Goal: Task Accomplishment & Management: Complete application form

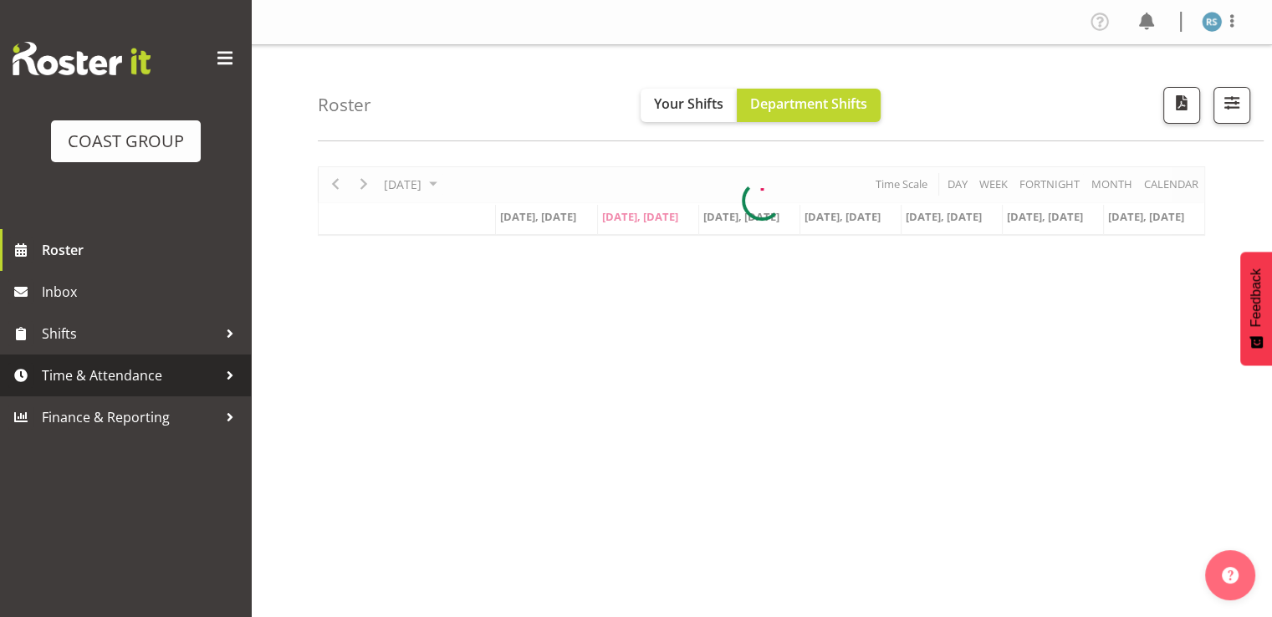
click at [84, 370] on span "Time & Attendance" at bounding box center [130, 375] width 176 height 25
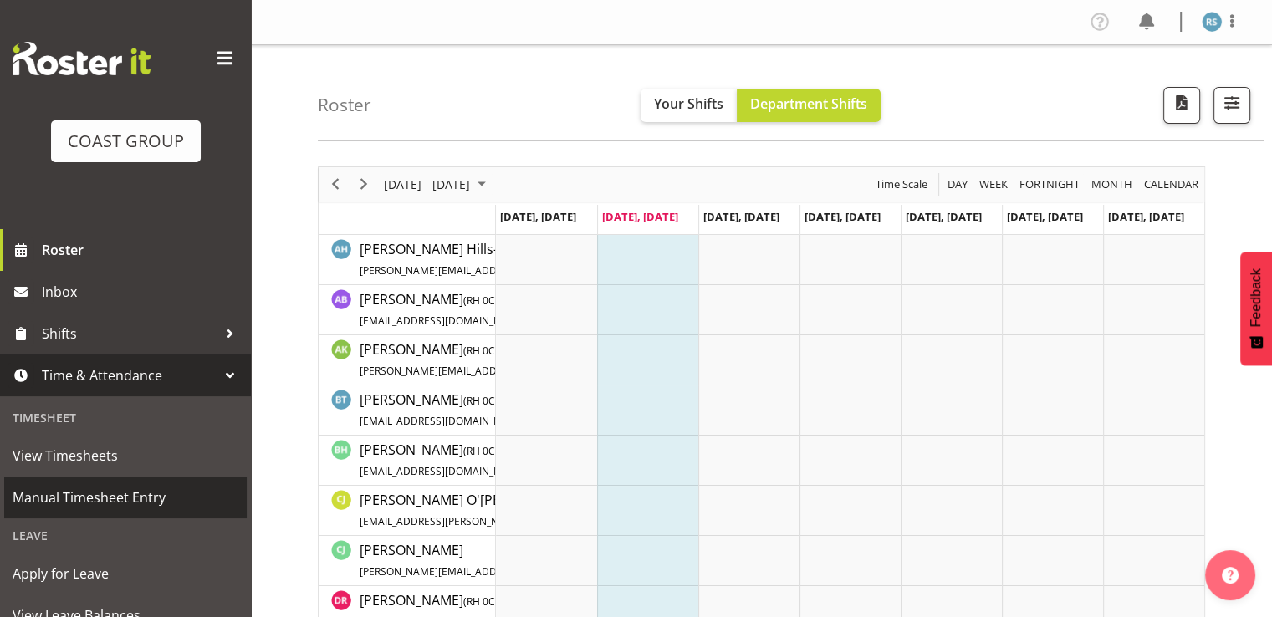
click at [108, 489] on span "Manual Timesheet Entry" at bounding box center [126, 497] width 226 height 25
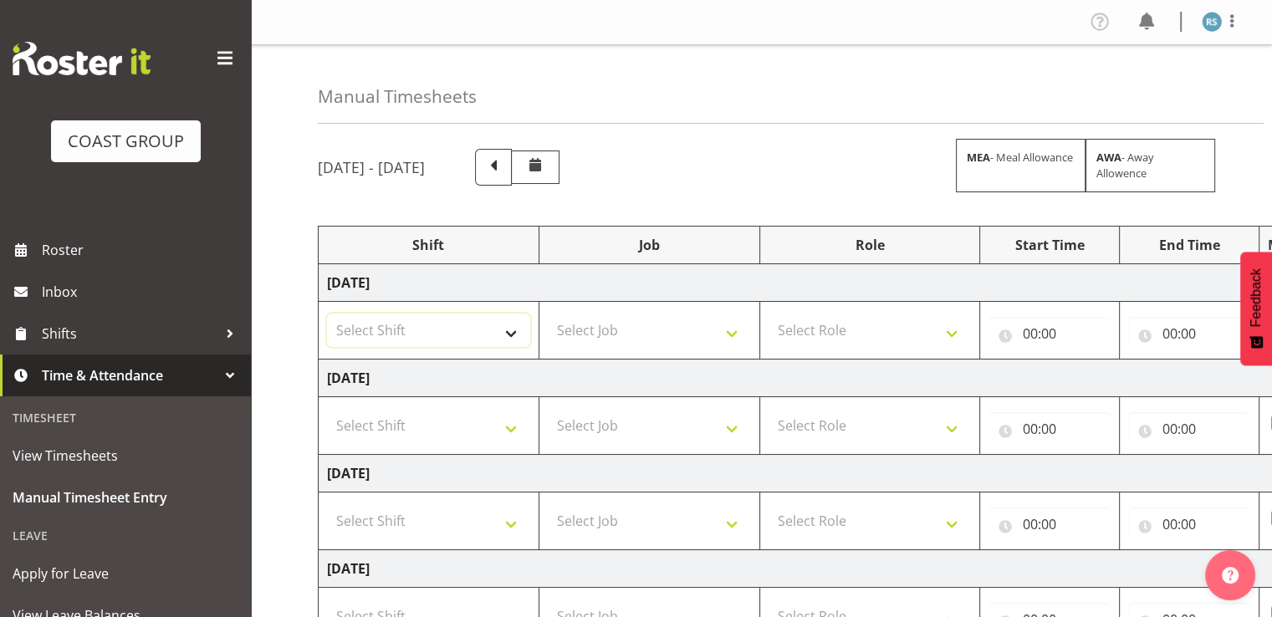
click at [508, 314] on select "Select Shift Break AHICE Break ATSNZ Break All Blacks casual Break Arts [PERSON…" at bounding box center [428, 330] width 203 height 33
select select "62216"
click at [327, 314] on select "Select Shift Break AHICE Break ATSNZ Break All Blacks casual Break Arts [PERSON…" at bounding box center [428, 330] width 203 height 33
click at [465, 409] on select "Select Shift Break AHICE Break ATSNZ Break All Blacks casual Break Arts [PERSON…" at bounding box center [428, 425] width 203 height 33
select select "62216"
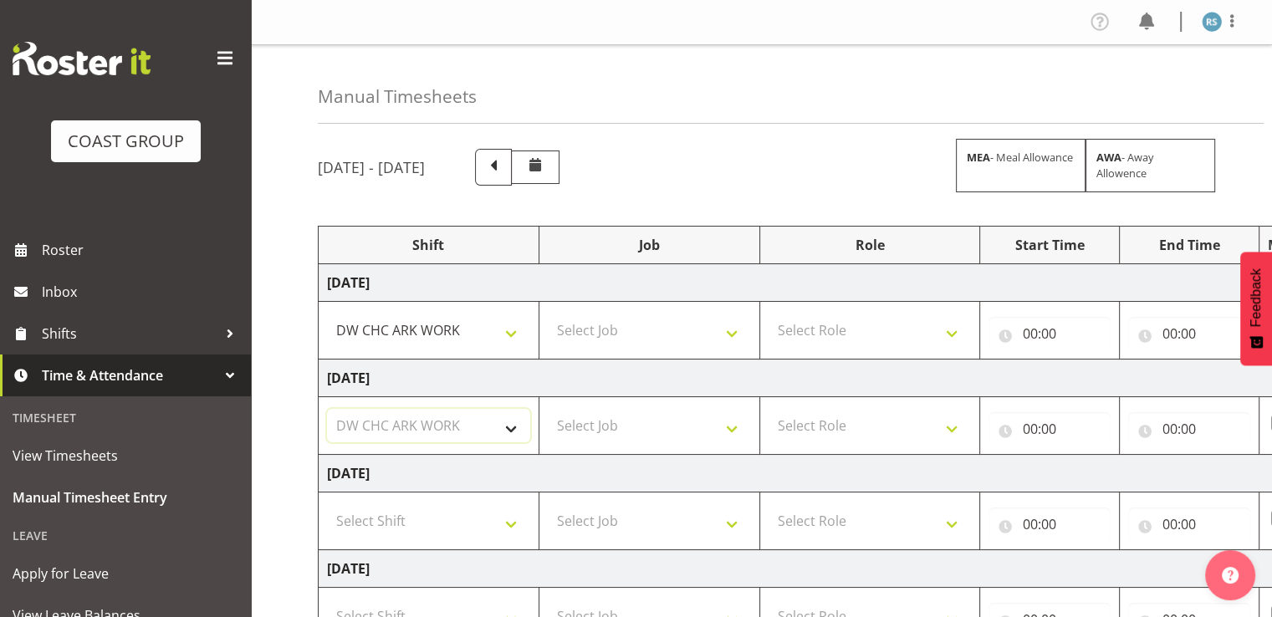
click at [327, 409] on select "Select Shift Break AHICE Break ATSNZ Break All Blacks casual Break Arts [PERSON…" at bounding box center [428, 425] width 203 height 33
click at [446, 513] on select "Select Shift Break AHICE Break ATSNZ Break All Blacks casual Break Arts [PERSON…" at bounding box center [428, 520] width 203 height 33
select select "62216"
click at [327, 504] on select "Select Shift Break AHICE Break ATSNZ Break All Blacks casual Break Arts [PERSON…" at bounding box center [428, 520] width 203 height 33
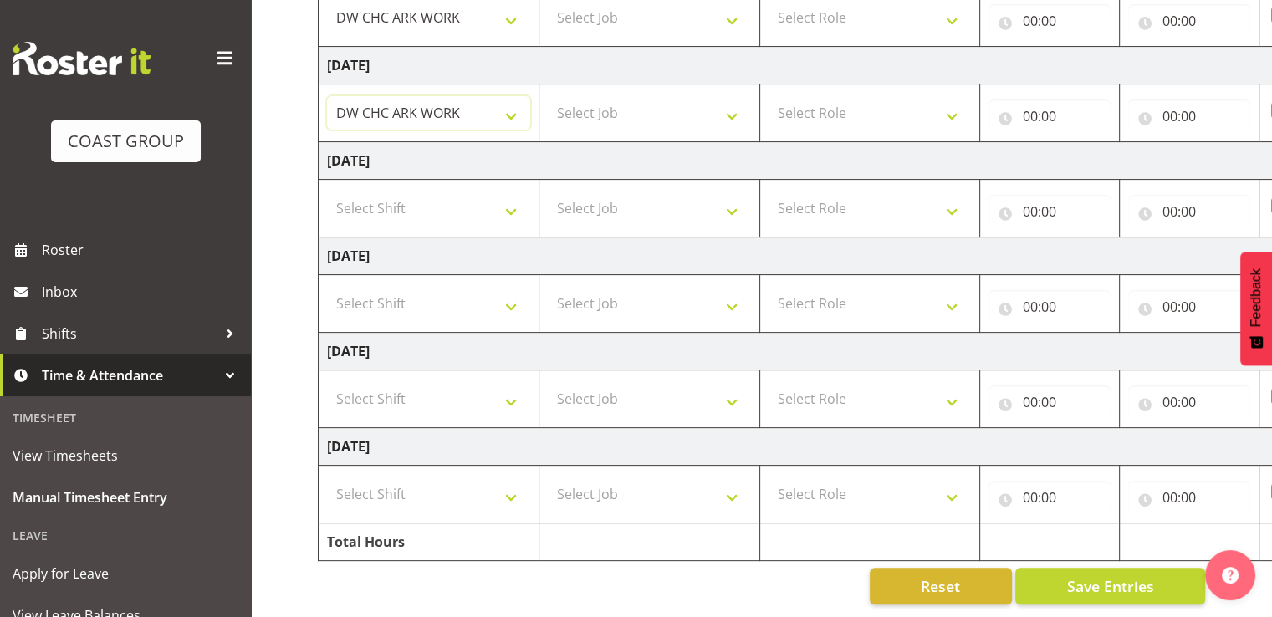
scroll to position [418, 0]
click at [465, 385] on select "Select Shift Break AHICE Break ATSNZ Break All Blacks casual Break Arts [PERSON…" at bounding box center [428, 398] width 203 height 33
select select "62216"
click at [327, 382] on select "Select Shift Break AHICE Break ATSNZ Break All Blacks casual Break Arts [PERSON…" at bounding box center [428, 398] width 203 height 33
click at [448, 477] on select "Select Shift Break AHICE Break ATSNZ Break All Blacks casual Break Arts [PERSON…" at bounding box center [428, 493] width 203 height 33
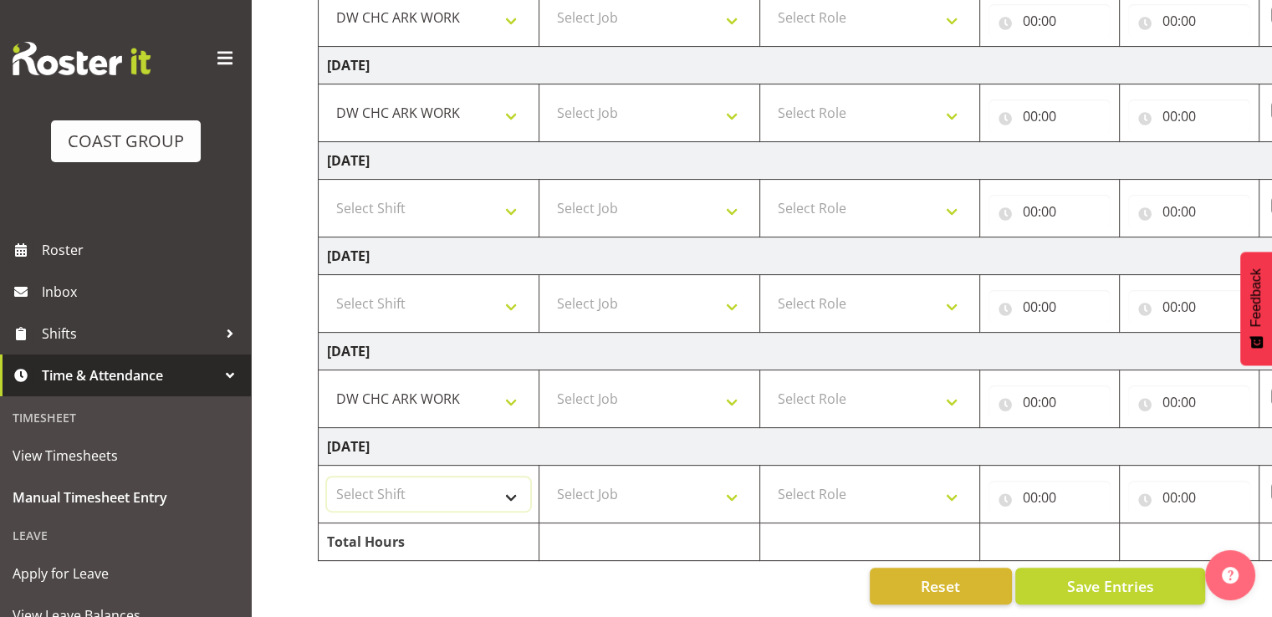
select select "62216"
click at [327, 477] on select "Select Shift Break AHICE Break ATSNZ Break All Blacks casual Break Arts [PERSON…" at bounding box center [428, 493] width 203 height 33
click at [595, 486] on select "Select Job 1 Carlton Events 1 [PERSON_NAME][GEOGRAPHIC_DATA] 1 [PERSON_NAME][GE…" at bounding box center [649, 493] width 203 height 33
select select "9478"
click at [548, 477] on select "Select Job 1 Carlton Events 1 [PERSON_NAME][GEOGRAPHIC_DATA] 1 [PERSON_NAME][GE…" at bounding box center [649, 493] width 203 height 33
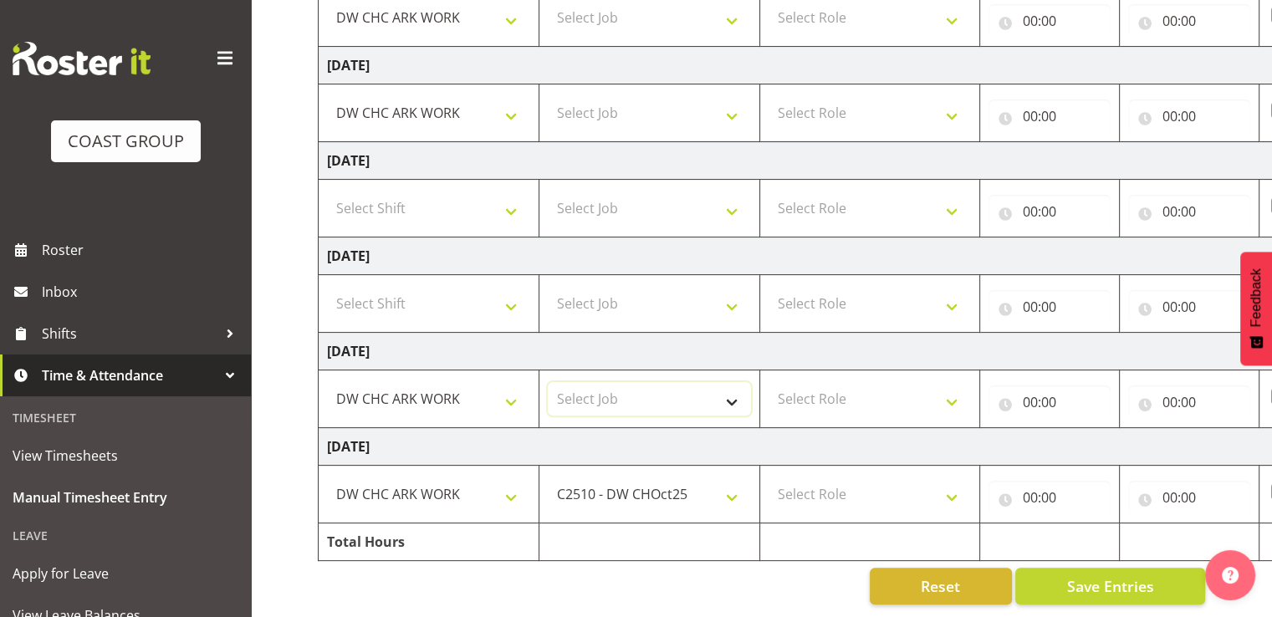
click at [618, 384] on select "Select Job 1 Carlton Events 1 [PERSON_NAME][GEOGRAPHIC_DATA] 1 [PERSON_NAME][GE…" at bounding box center [649, 398] width 203 height 33
select select "9478"
click at [548, 382] on select "Select Job 1 Carlton Events 1 [PERSON_NAME][GEOGRAPHIC_DATA] 1 [PERSON_NAME][GE…" at bounding box center [649, 398] width 203 height 33
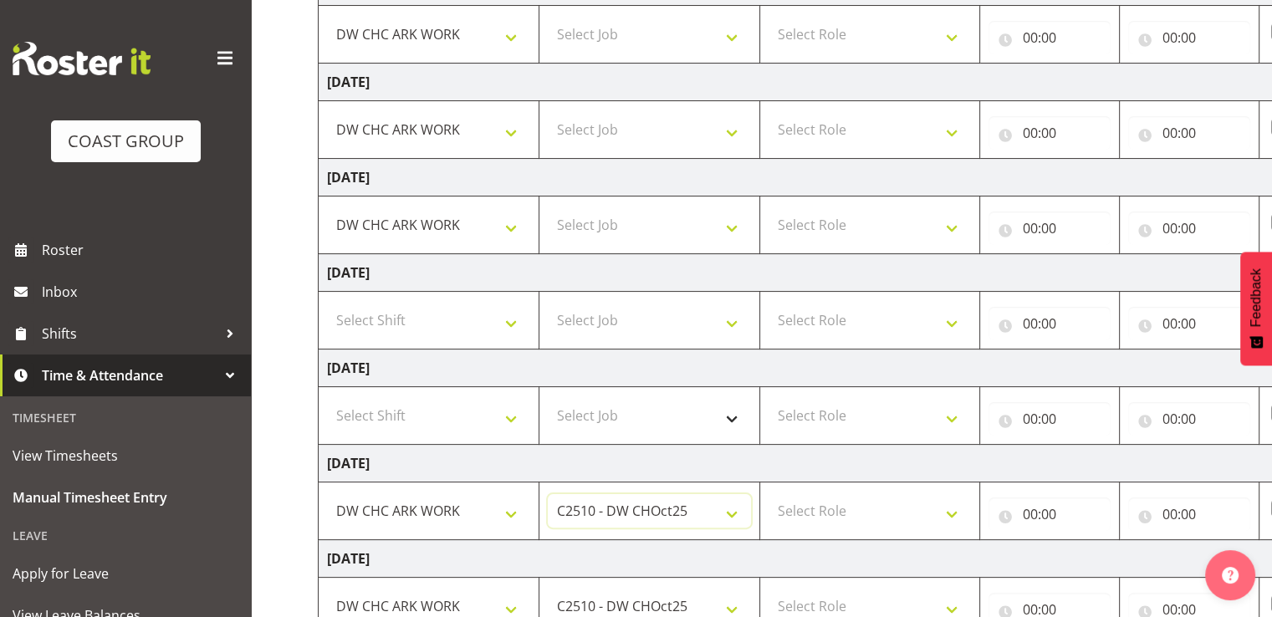
scroll to position [251, 0]
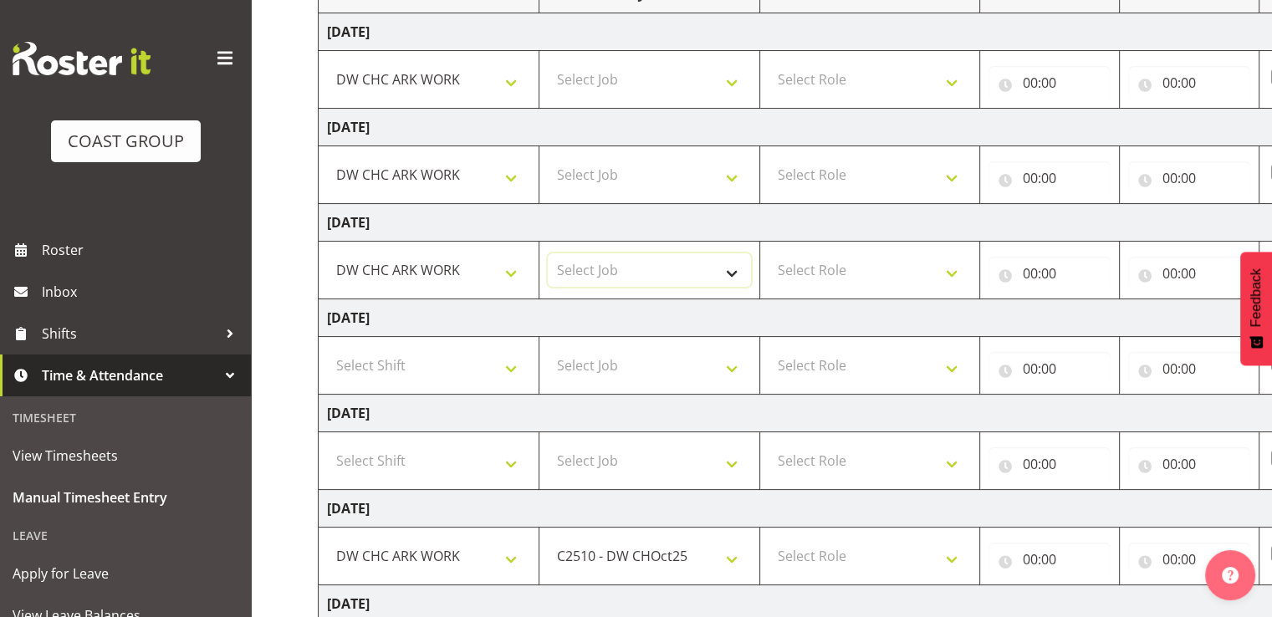
click at [617, 272] on select "Select Job 1 Carlton Events 1 [PERSON_NAME][GEOGRAPHIC_DATA] 1 [PERSON_NAME][GE…" at bounding box center [649, 269] width 203 height 33
select select "9478"
click at [548, 253] on select "Select Job 1 Carlton Events 1 [PERSON_NAME][GEOGRAPHIC_DATA] 1 [PERSON_NAME][GE…" at bounding box center [649, 269] width 203 height 33
click at [649, 178] on select "Select Job 1 Carlton Events 1 [PERSON_NAME][GEOGRAPHIC_DATA] 1 [PERSON_NAME][GE…" at bounding box center [649, 174] width 203 height 33
select select "9478"
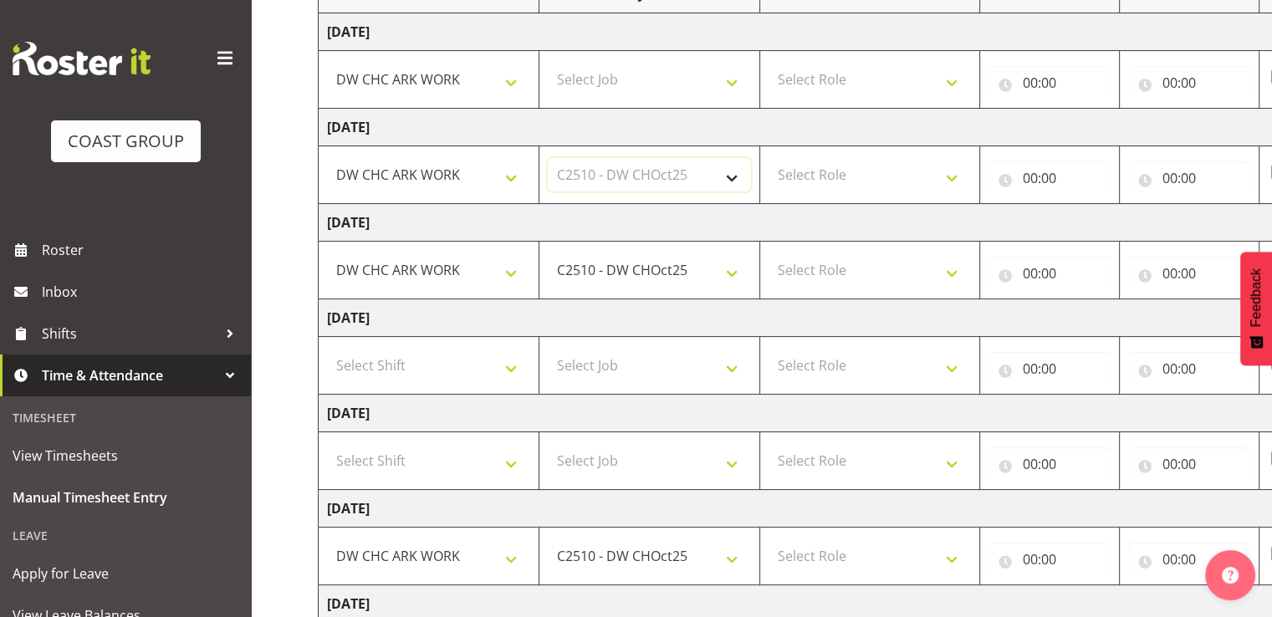
click at [548, 158] on select "Select Job 1 Carlton Events 1 [PERSON_NAME][GEOGRAPHIC_DATA] 1 [PERSON_NAME][GE…" at bounding box center [649, 174] width 203 height 33
click at [656, 91] on select "Select Job 1 Carlton Events 1 [PERSON_NAME][GEOGRAPHIC_DATA] 1 [PERSON_NAME][GE…" at bounding box center [649, 79] width 203 height 33
select select "9478"
click at [548, 63] on select "Select Job 1 Carlton Events 1 [PERSON_NAME][GEOGRAPHIC_DATA] 1 [PERSON_NAME][GE…" at bounding box center [649, 79] width 203 height 33
click at [846, 83] on select "Select Role SIGNWRITER Signwriter EHS CHC OPS" at bounding box center [869, 79] width 203 height 33
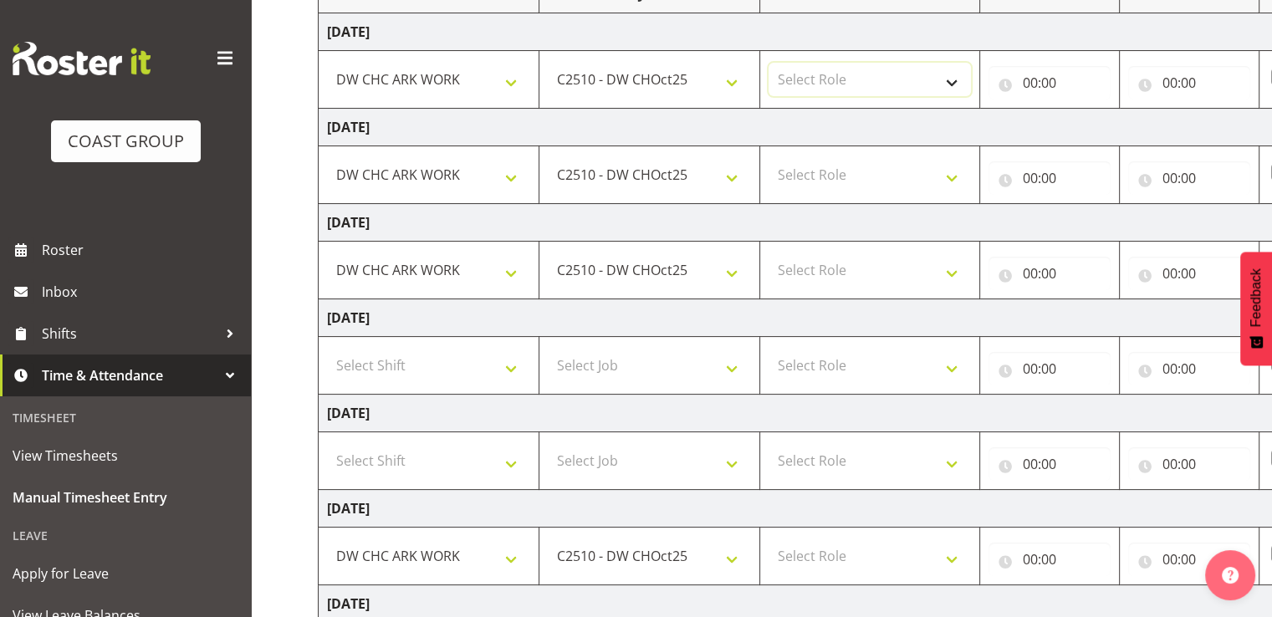
select select "41"
click at [768, 63] on select "Select Role SIGNWRITER Signwriter EHS CHC OPS" at bounding box center [869, 79] width 203 height 33
click at [851, 181] on select "Select Role SIGNWRITER Signwriter EHS CHC OPS" at bounding box center [869, 174] width 203 height 33
select select "41"
click at [768, 158] on select "Select Role SIGNWRITER Signwriter EHS CHC OPS" at bounding box center [869, 174] width 203 height 33
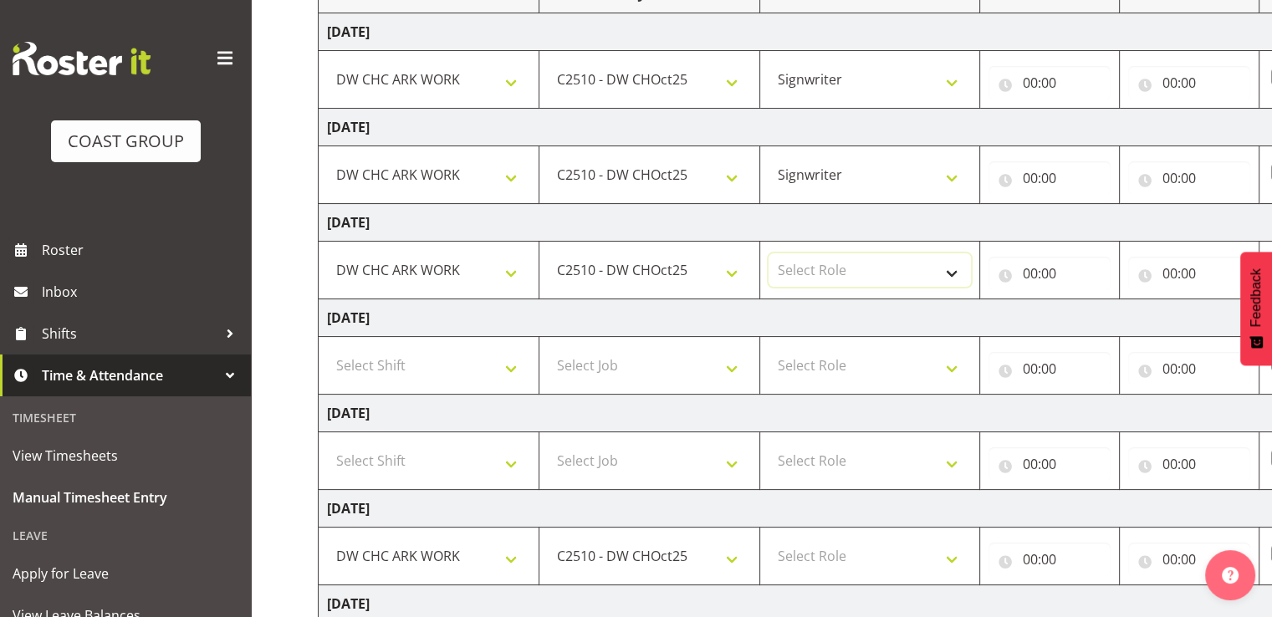
click at [857, 273] on select "Select Role SIGNWRITER Signwriter EHS CHC OPS" at bounding box center [869, 269] width 203 height 33
select select "41"
click at [768, 253] on select "Select Role SIGNWRITER Signwriter EHS CHC OPS" at bounding box center [869, 269] width 203 height 33
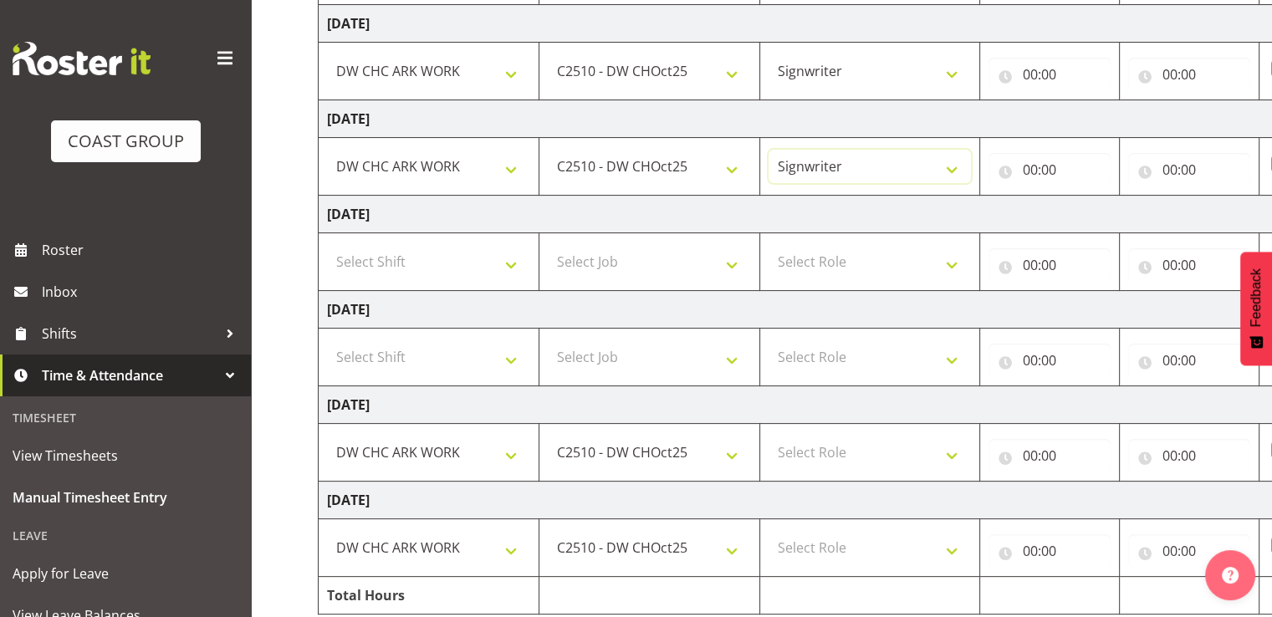
scroll to position [418, 0]
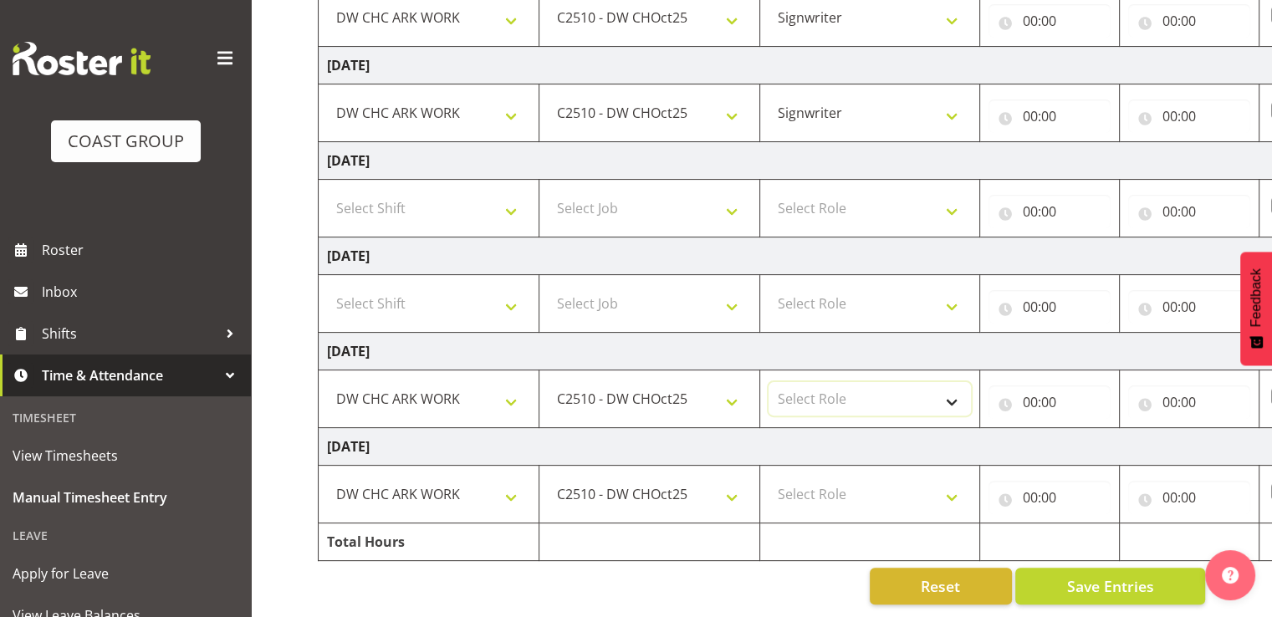
drag, startPoint x: 856, startPoint y: 383, endPoint x: 863, endPoint y: 401, distance: 18.8
click at [856, 383] on select "Select Role SIGNWRITER Signwriter EHS CHC OPS" at bounding box center [869, 398] width 203 height 33
select select "41"
click at [768, 382] on select "Select Role SIGNWRITER Signwriter EHS CHC OPS" at bounding box center [869, 398] width 203 height 33
drag, startPoint x: 877, startPoint y: 472, endPoint x: 879, endPoint y: 485, distance: 12.7
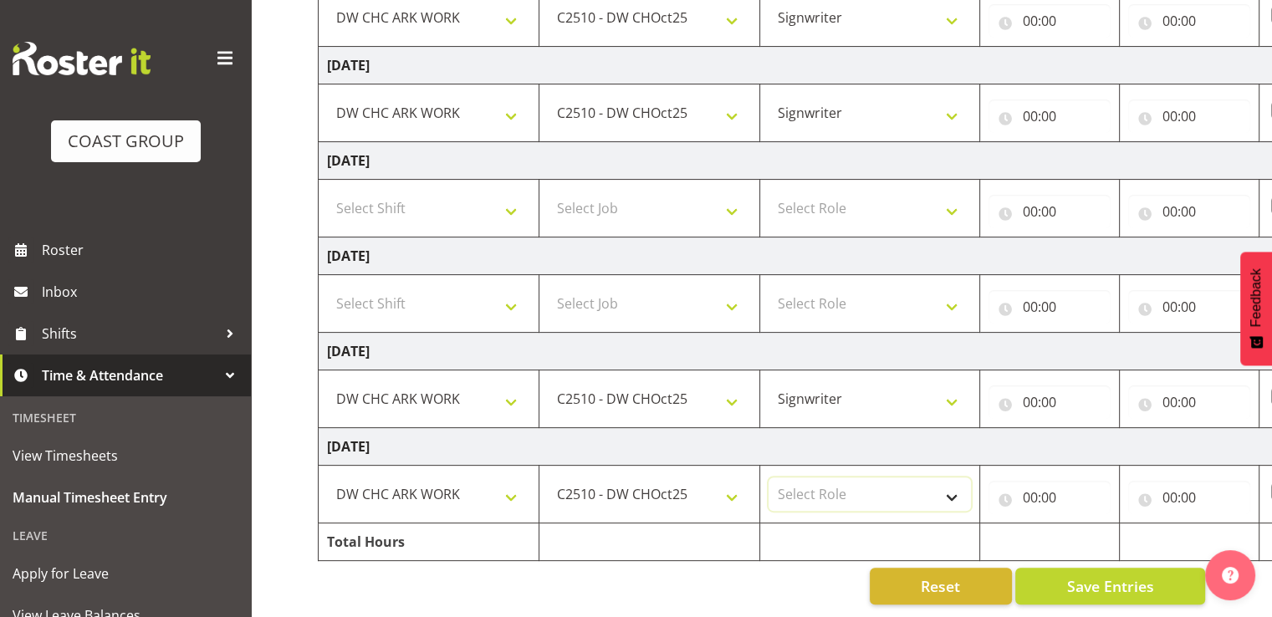
click at [877, 477] on select "Select Role SIGNWRITER Signwriter EHS CHC OPS" at bounding box center [869, 493] width 203 height 33
click at [768, 477] on select "Select Role SIGNWRITER Signwriter EHS CHC OPS" at bounding box center [869, 493] width 203 height 33
click at [879, 492] on select "SIGNWRITER Signwriter EHS CHC OPS" at bounding box center [869, 493] width 203 height 33
select select "41"
click at [768, 477] on select "SIGNWRITER Signwriter EHS CHC OPS" at bounding box center [869, 493] width 203 height 33
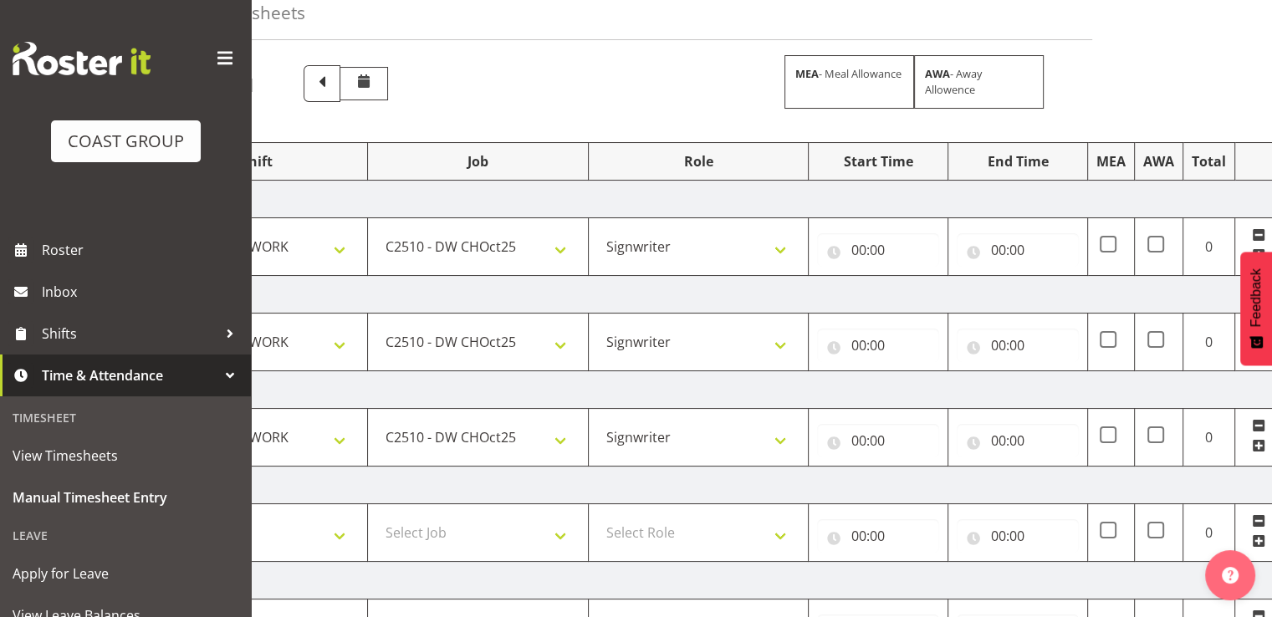
scroll to position [0, 214]
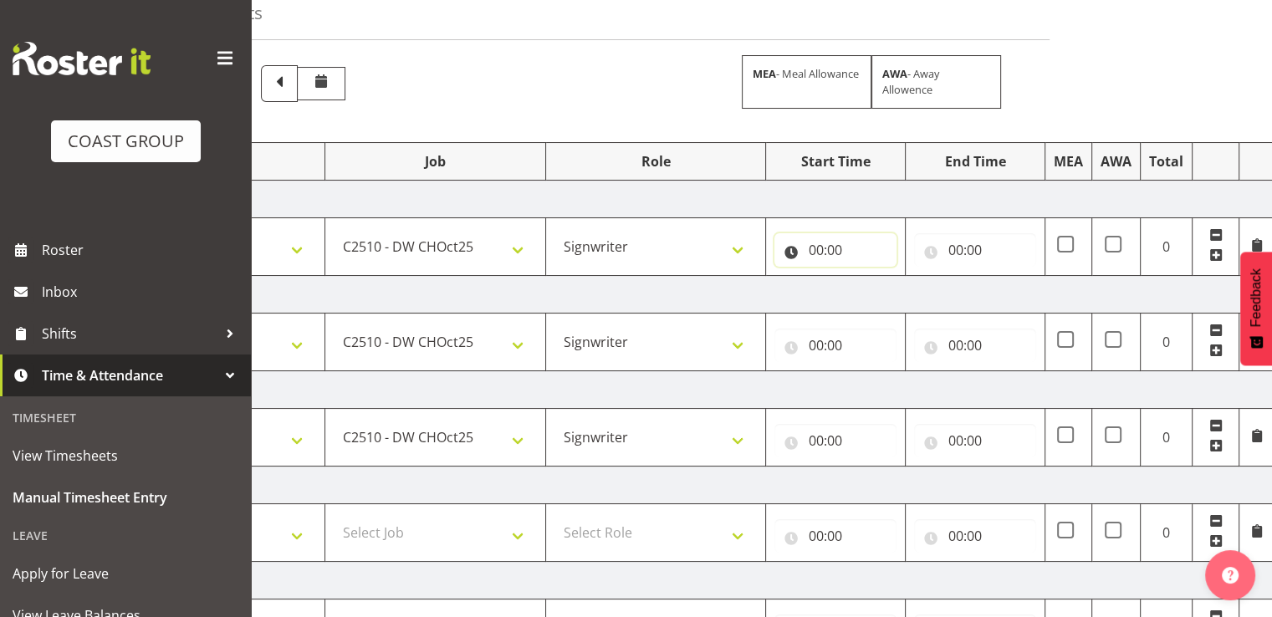
click at [860, 262] on input "00:00" at bounding box center [835, 249] width 122 height 33
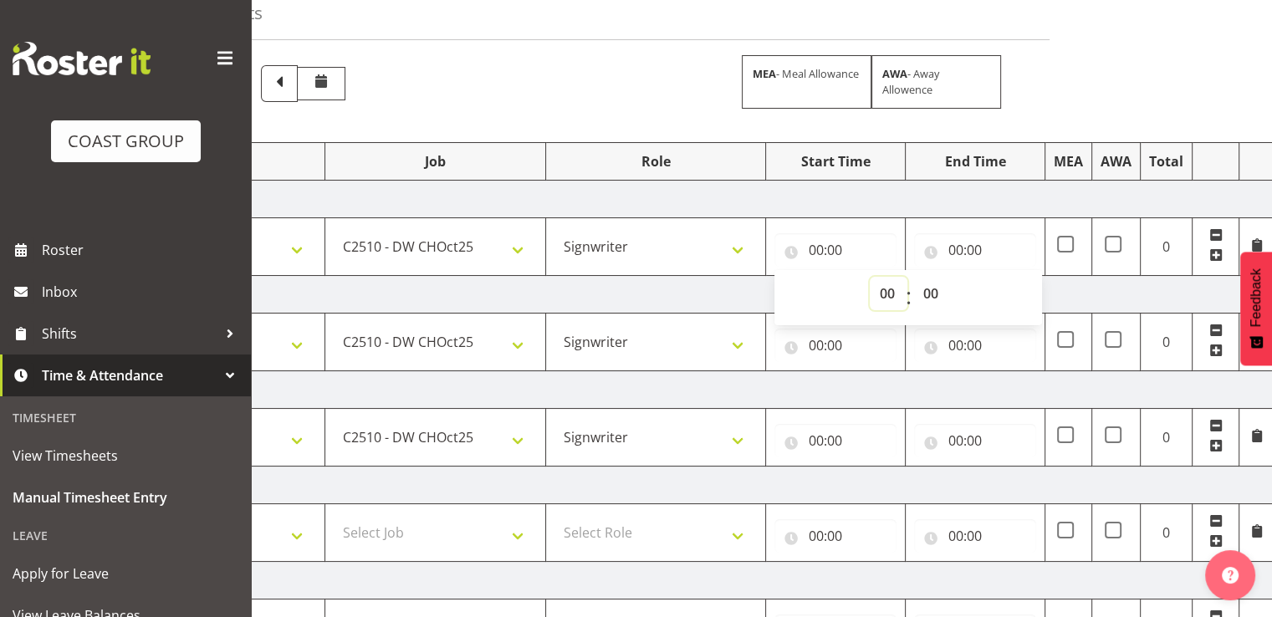
click at [883, 286] on select "00 01 02 03 04 05 06 07 08 09 10 11 12 13 14 15 16 17 18 19 20 21 22 23" at bounding box center [889, 293] width 38 height 33
select select "7"
click at [870, 277] on select "00 01 02 03 04 05 06 07 08 09 10 11 12 13 14 15 16 17 18 19 20 21 22 23" at bounding box center [889, 293] width 38 height 33
type input "07:00"
click at [930, 297] on select "00 01 02 03 04 05 06 07 08 09 10 11 12 13 14 15 16 17 18 19 20 21 22 23 24 25 2…" at bounding box center [932, 293] width 38 height 33
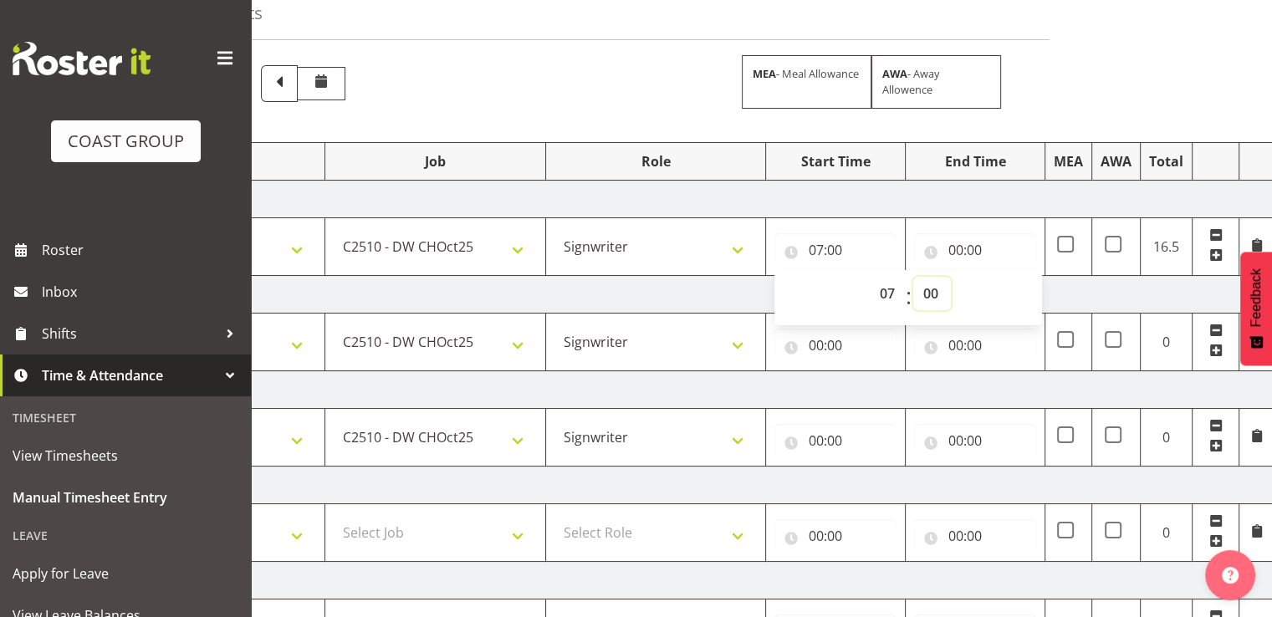
select select "30"
click at [913, 277] on select "00 01 02 03 04 05 06 07 08 09 10 11 12 13 14 15 16 17 18 19 20 21 22 23 24 25 2…" at bounding box center [932, 293] width 38 height 33
type input "07:30"
click at [973, 243] on input "00:00" at bounding box center [975, 249] width 122 height 33
click at [1016, 278] on select "00 01 02 03 04 05 06 07 08 09 10 11 12 13 14 15 16 17 18 19 20 21 22 23" at bounding box center [1028, 293] width 38 height 33
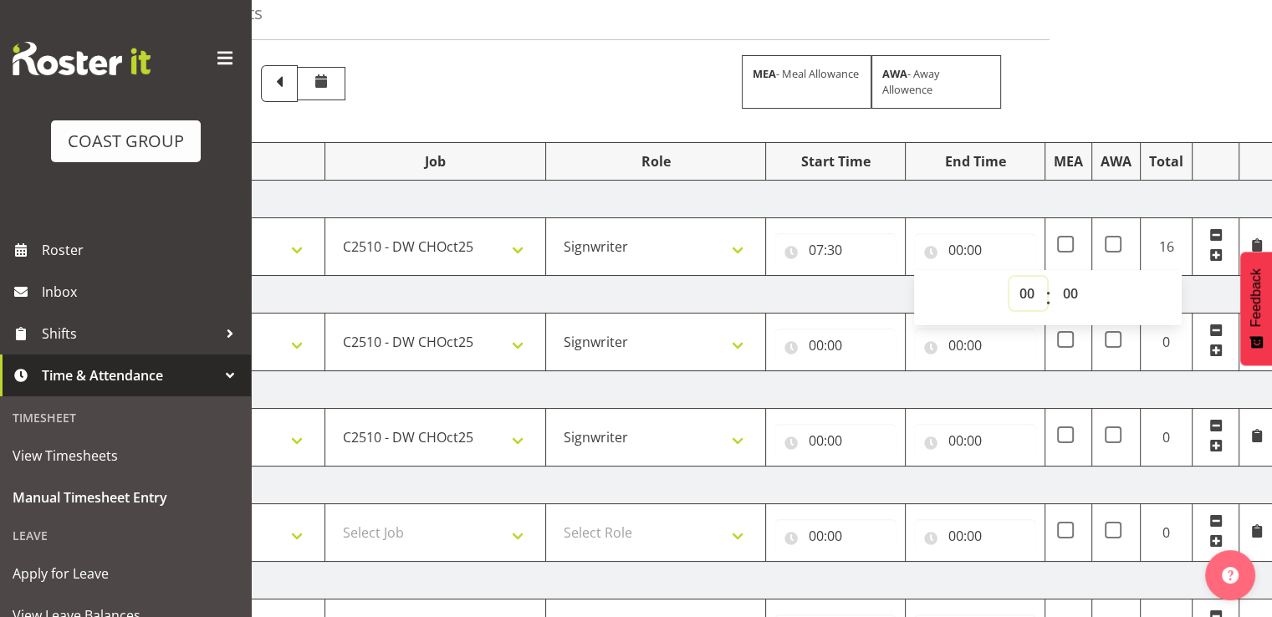
select select "15"
click at [1009, 277] on select "00 01 02 03 04 05 06 07 08 09 10 11 12 13 14 15 16 17 18 19 20 21 22 23" at bounding box center [1028, 293] width 38 height 33
type input "15:00"
click at [1010, 199] on td "[DATE]" at bounding box center [690, 200] width 1170 height 38
click at [845, 345] on input "00:00" at bounding box center [835, 345] width 122 height 33
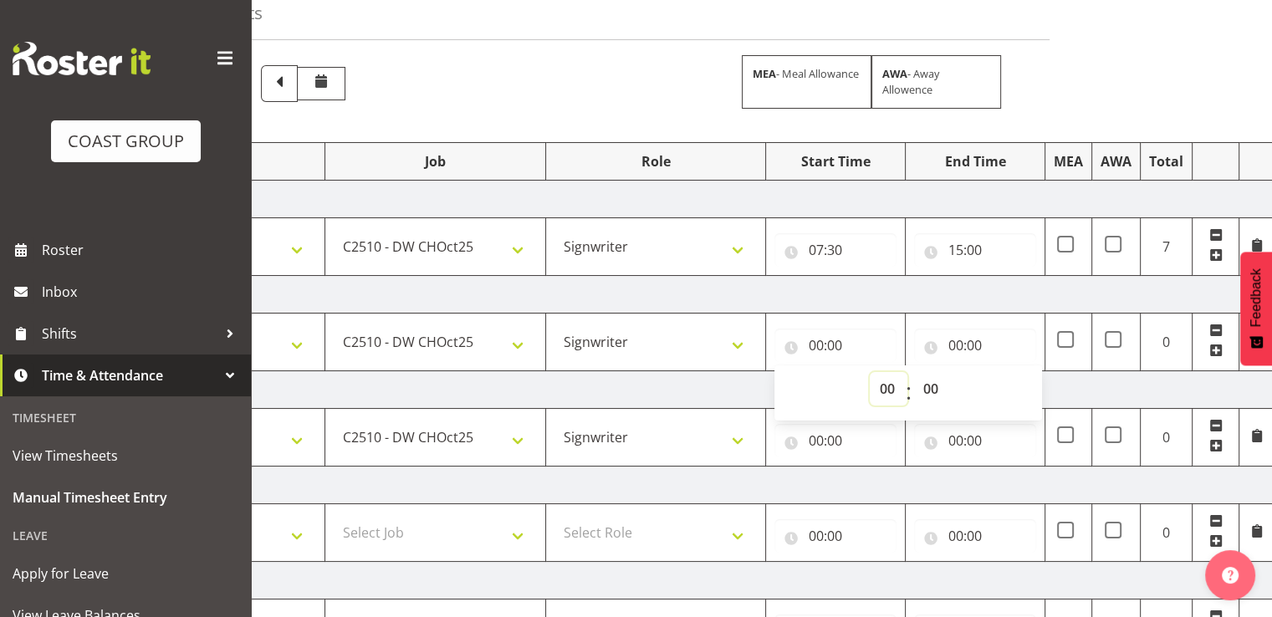
click at [883, 393] on select "00 01 02 03 04 05 06 07 08 09 10 11 12 13 14 15 16 17 18 19 20 21 22 23" at bounding box center [889, 388] width 38 height 33
select select "8"
click at [870, 372] on select "00 01 02 03 04 05 06 07 08 09 10 11 12 13 14 15 16 17 18 19 20 21 22 23" at bounding box center [889, 388] width 38 height 33
type input "08:00"
click at [963, 335] on input "00:00" at bounding box center [975, 345] width 122 height 33
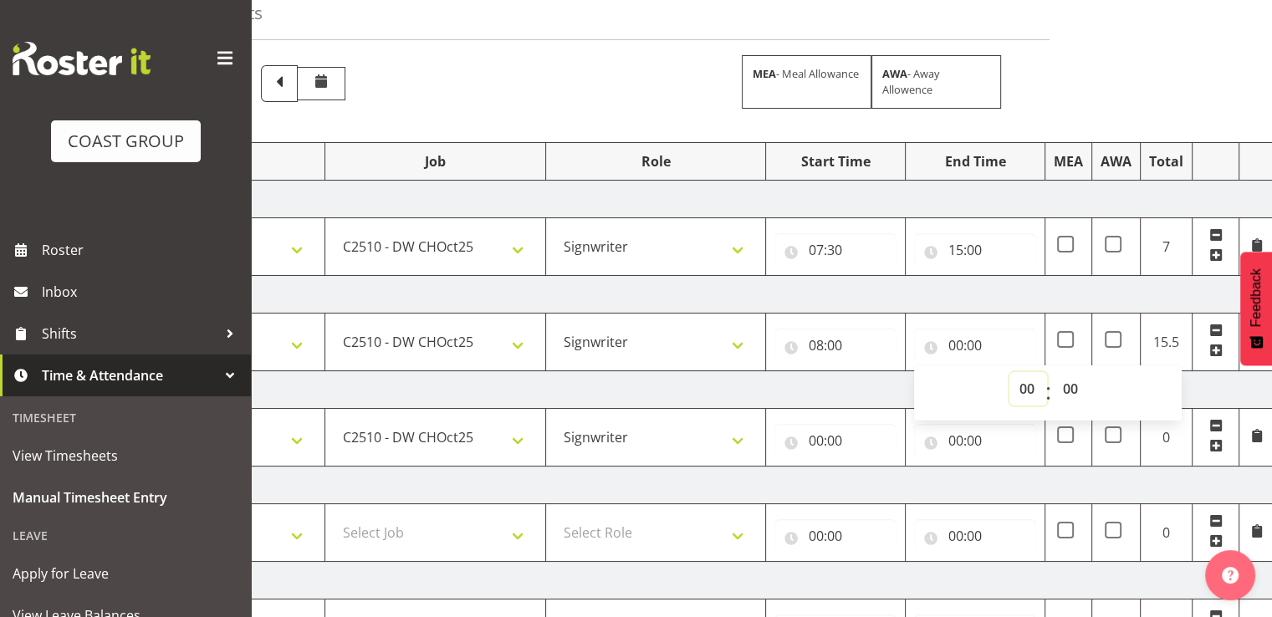
click at [1030, 385] on select "00 01 02 03 04 05 06 07 08 09 10 11 12 13 14 15 16 17 18 19 20 21 22 23" at bounding box center [1028, 388] width 38 height 33
select select "17"
click at [1009, 372] on select "00 01 02 03 04 05 06 07 08 09 10 11 12 13 14 15 16 17 18 19 20 21 22 23" at bounding box center [1028, 388] width 38 height 33
type input "17:00"
click at [853, 428] on input "00:00" at bounding box center [835, 440] width 122 height 33
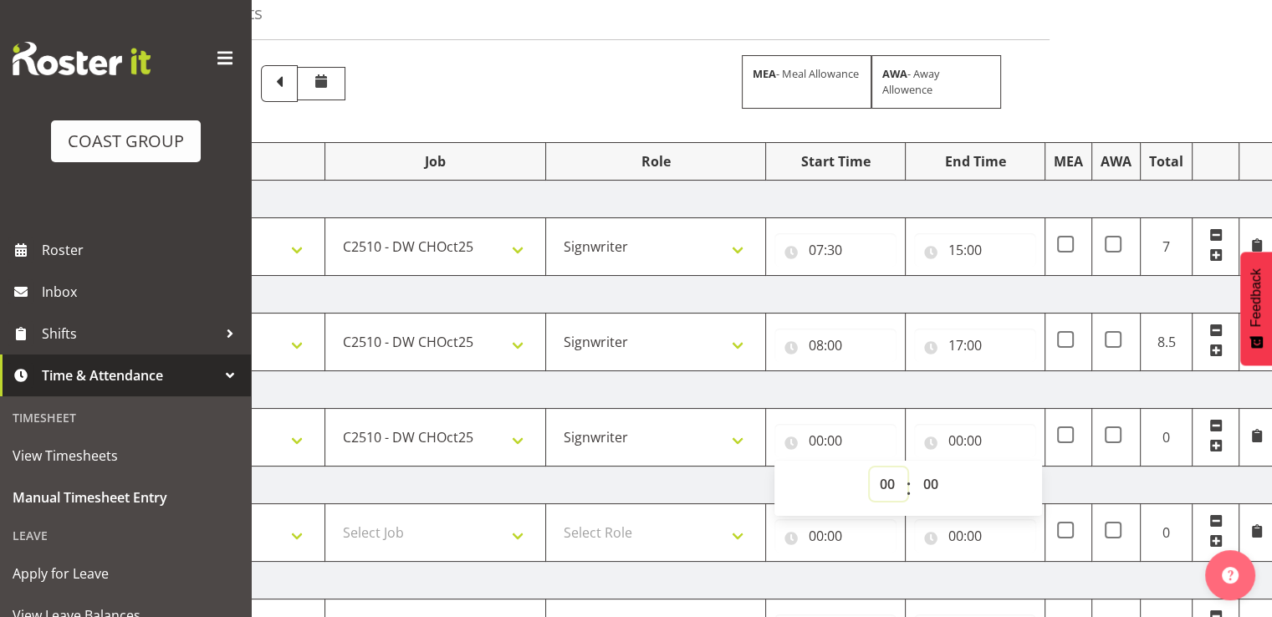
drag, startPoint x: 880, startPoint y: 476, endPoint x: 887, endPoint y: 472, distance: 8.6
click at [880, 476] on select "00 01 02 03 04 05 06 07 08 09 10 11 12 13 14 15 16 17 18 19 20 21 22 23" at bounding box center [889, 483] width 38 height 33
select select "8"
click at [870, 467] on select "00 01 02 03 04 05 06 07 08 09 10 11 12 13 14 15 16 17 18 19 20 21 22 23" at bounding box center [889, 483] width 38 height 33
type input "08:00"
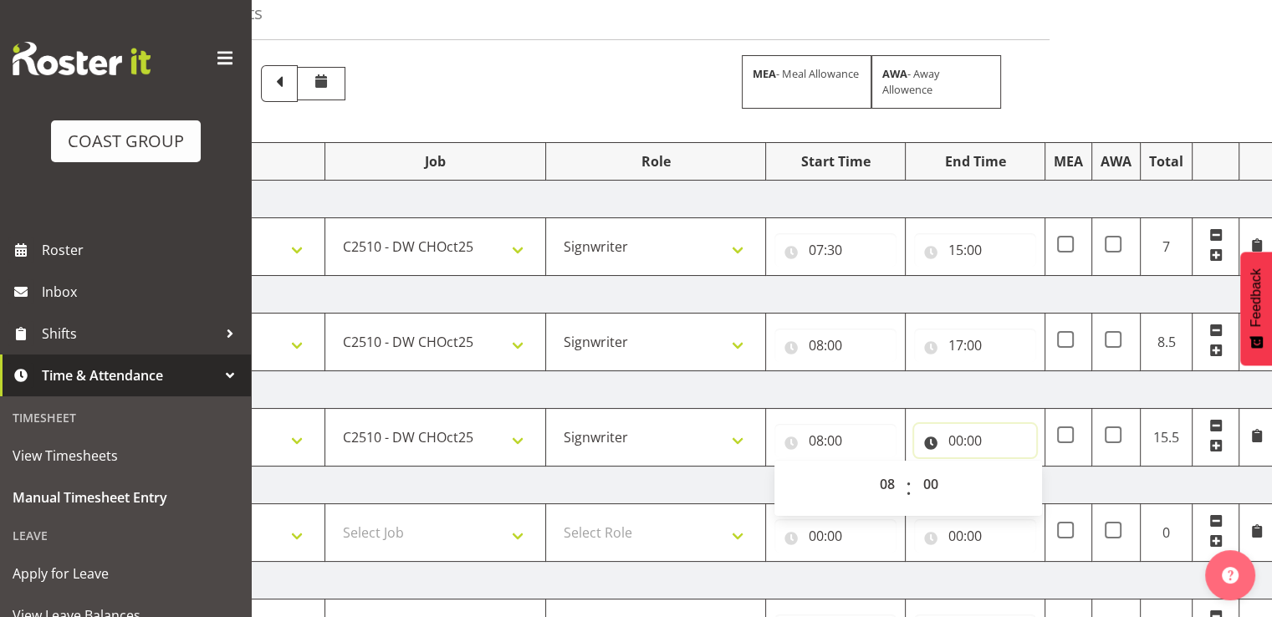
click at [975, 424] on input "00:00" at bounding box center [975, 440] width 122 height 33
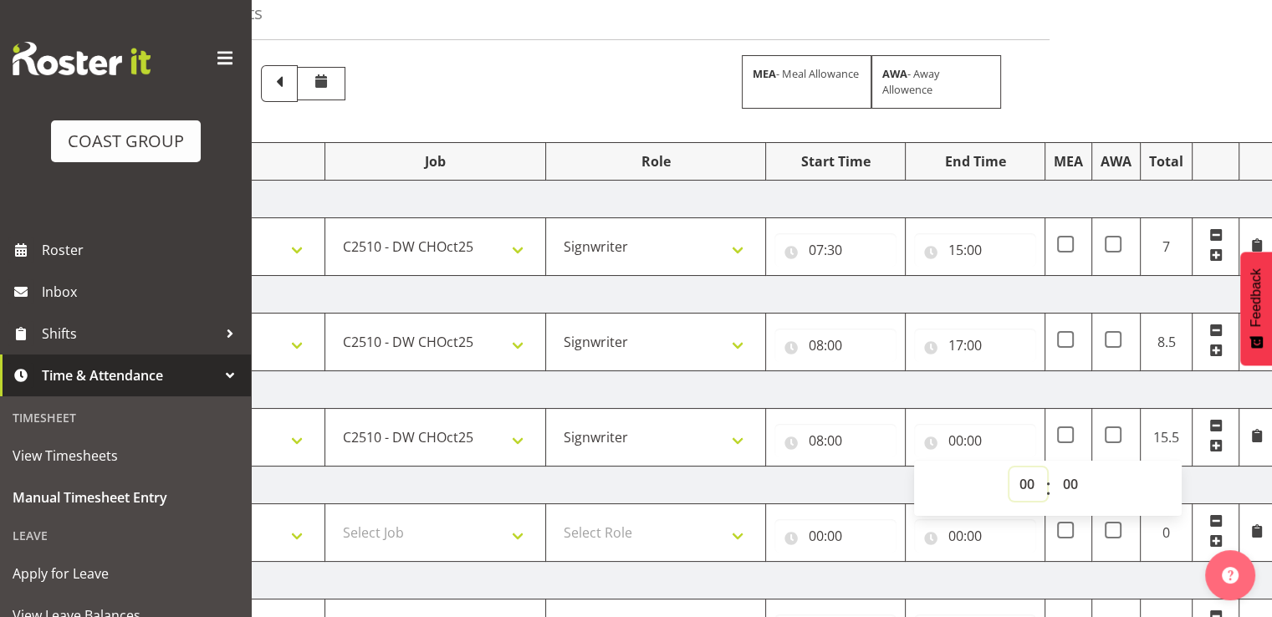
click at [1025, 482] on select "00 01 02 03 04 05 06 07 08 09 10 11 12 13 14 15 16 17 18 19 20 21 22 23" at bounding box center [1028, 483] width 38 height 33
select select "17"
click at [1009, 467] on select "00 01 02 03 04 05 06 07 08 09 10 11 12 13 14 15 16 17 18 19 20 21 22 23" at bounding box center [1028, 483] width 38 height 33
type input "17:00"
click at [1035, 380] on td "[DATE]" at bounding box center [690, 390] width 1170 height 38
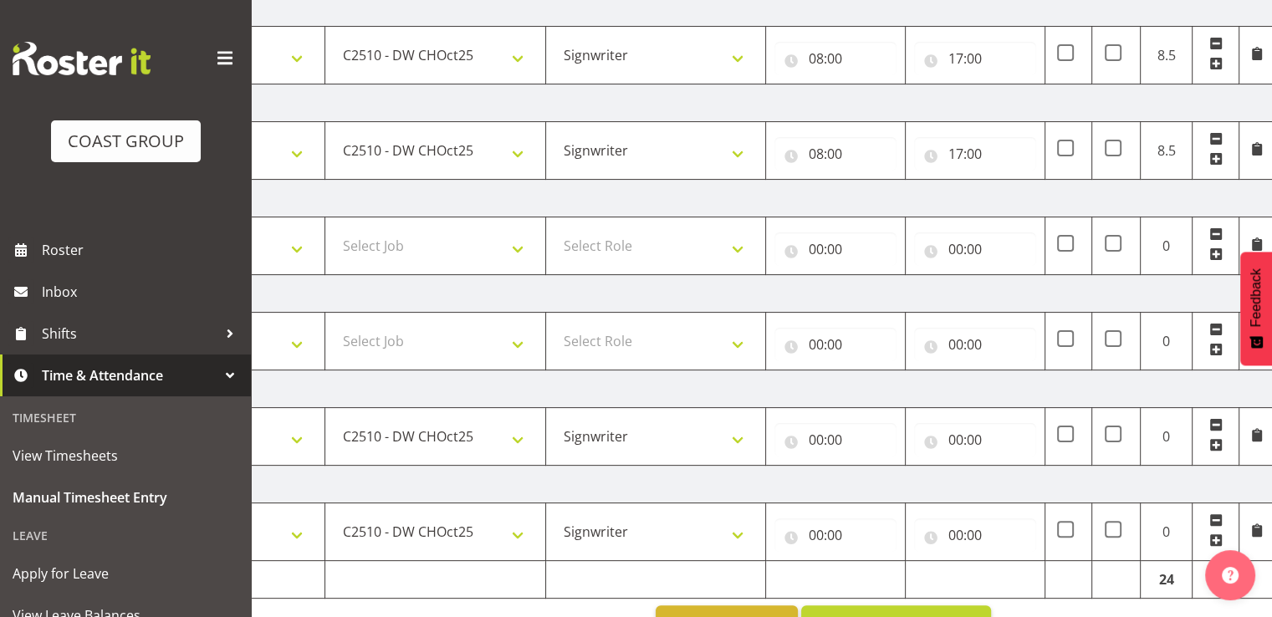
scroll to position [418, 0]
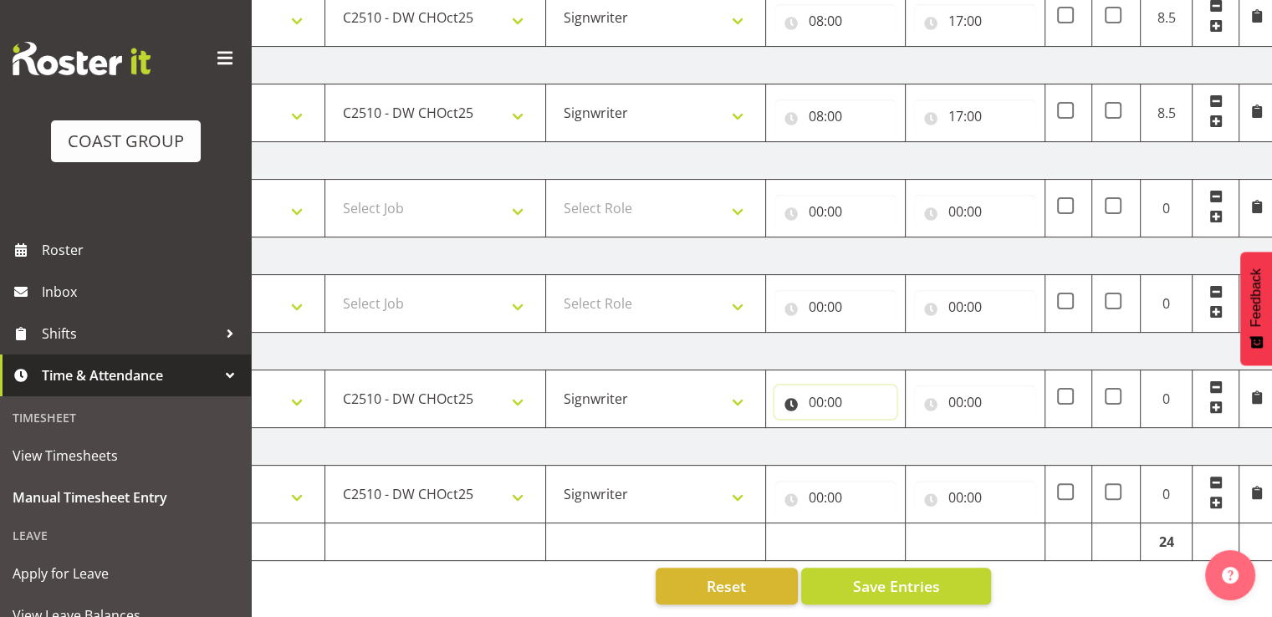
click at [819, 385] on input "00:00" at bounding box center [835, 401] width 122 height 33
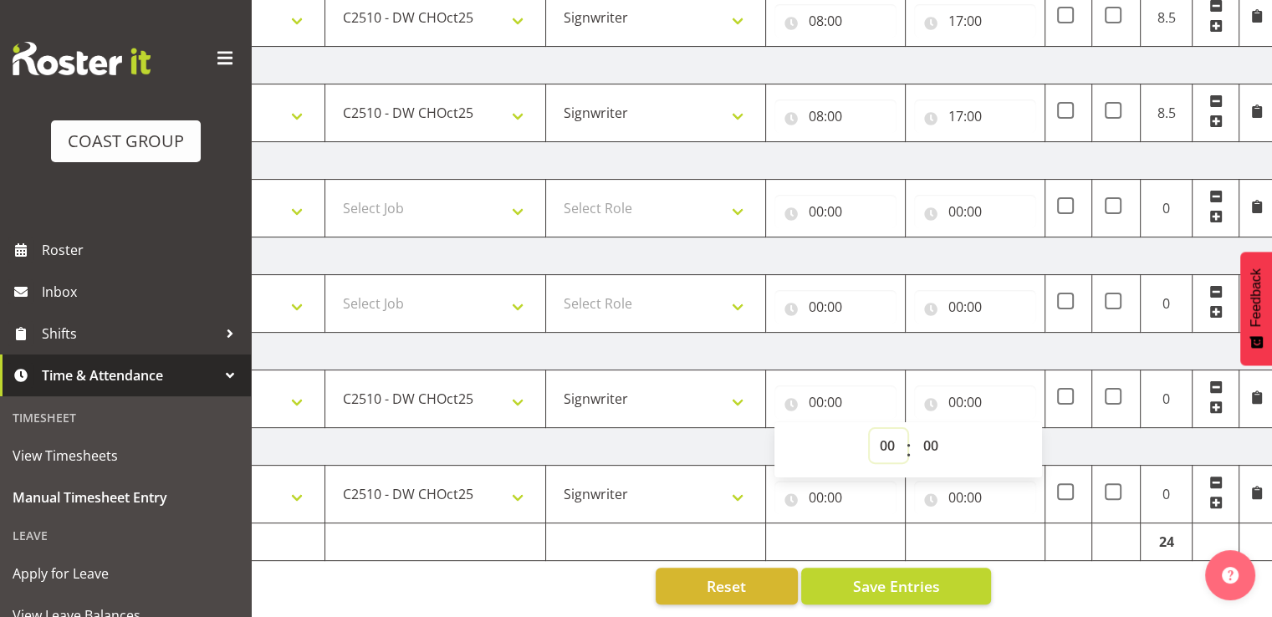
click at [890, 432] on select "00 01 02 03 04 05 06 07 08 09 10 11 12 13 14 15 16 17 18 19 20 21 22 23" at bounding box center [889, 445] width 38 height 33
select select "7"
click at [870, 429] on select "00 01 02 03 04 05 06 07 08 09 10 11 12 13 14 15 16 17 18 19 20 21 22 23" at bounding box center [889, 445] width 38 height 33
type input "07:00"
click at [926, 429] on select "00 01 02 03 04 05 06 07 08 09 10 11 12 13 14 15 16 17 18 19 20 21 22 23 24 25 2…" at bounding box center [932, 445] width 38 height 33
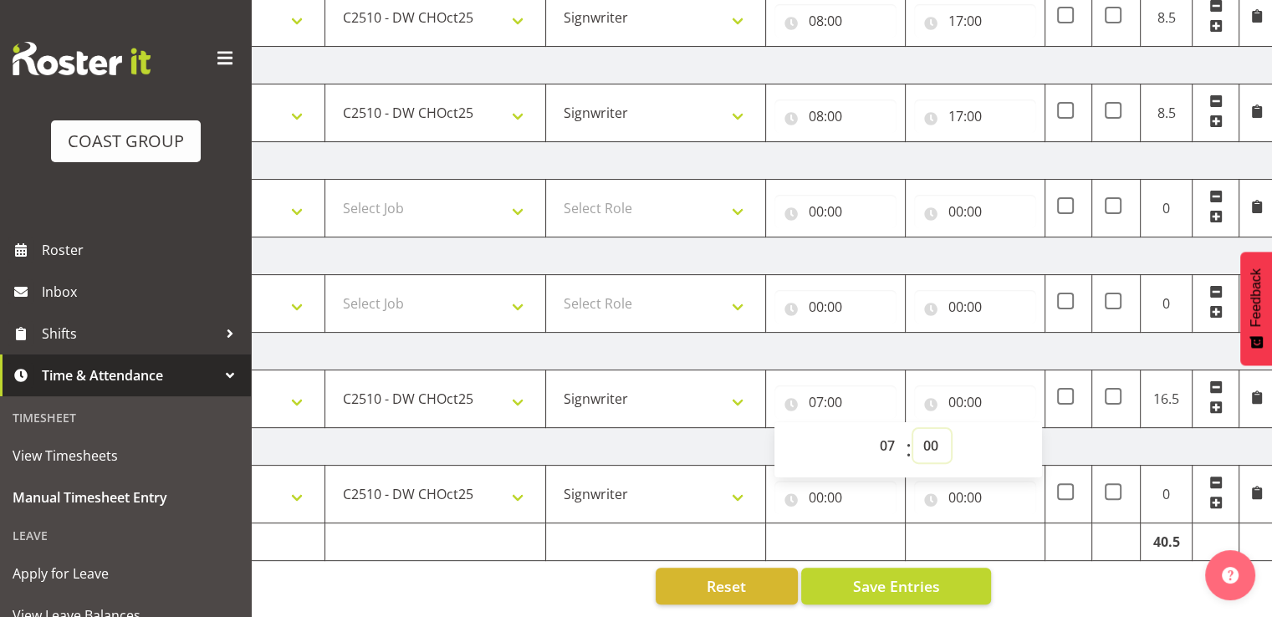
select select "30"
click at [913, 429] on select "00 01 02 03 04 05 06 07 08 09 10 11 12 13 14 15 16 17 18 19 20 21 22 23 24 25 2…" at bounding box center [932, 445] width 38 height 33
type input "07:30"
click at [960, 429] on div "00 01 02 03 04 05 06 07 08 09 10 11 12 13 14 15 16 17 18 19 20 21 22 23 : 00 01…" at bounding box center [908, 450] width 268 height 42
click at [967, 392] on input "00:00" at bounding box center [975, 401] width 122 height 33
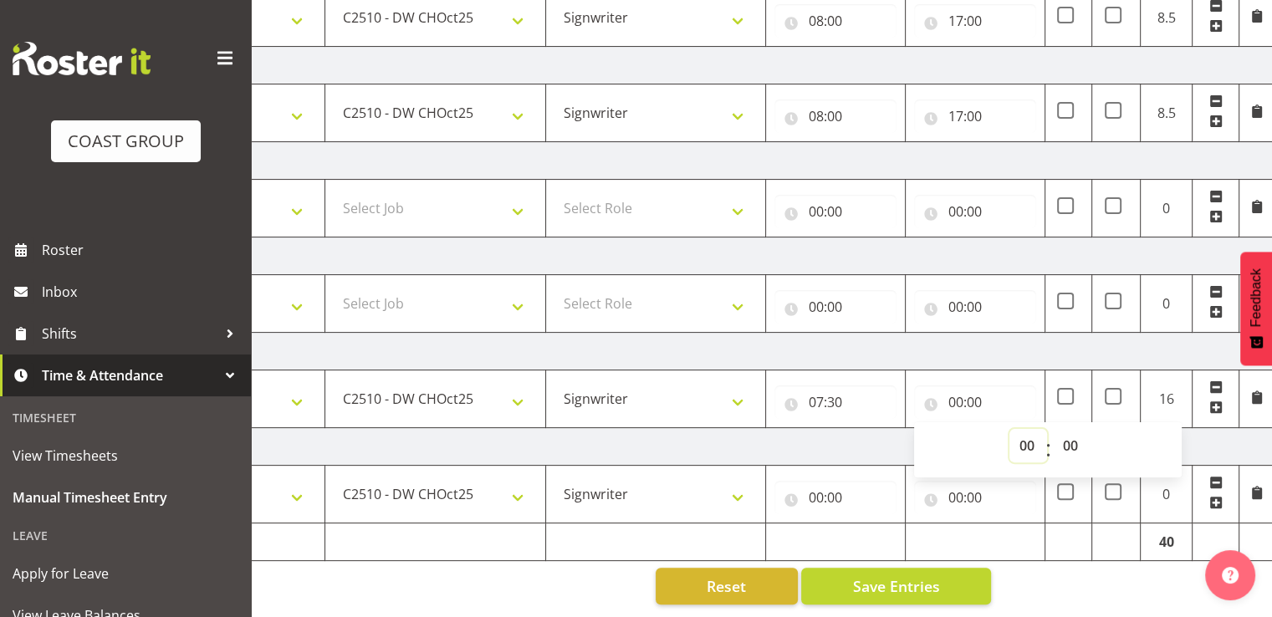
click at [1033, 429] on select "00 01 02 03 04 05 06 07 08 09 10 11 12 13 14 15 16 17 18 19 20 21 22 23" at bounding box center [1028, 445] width 38 height 33
select select "17"
click at [1009, 429] on select "00 01 02 03 04 05 06 07 08 09 10 11 12 13 14 15 16 17 18 19 20 21 22 23" at bounding box center [1028, 445] width 38 height 33
type input "17:00"
click at [1006, 333] on td "[DATE]" at bounding box center [690, 352] width 1170 height 38
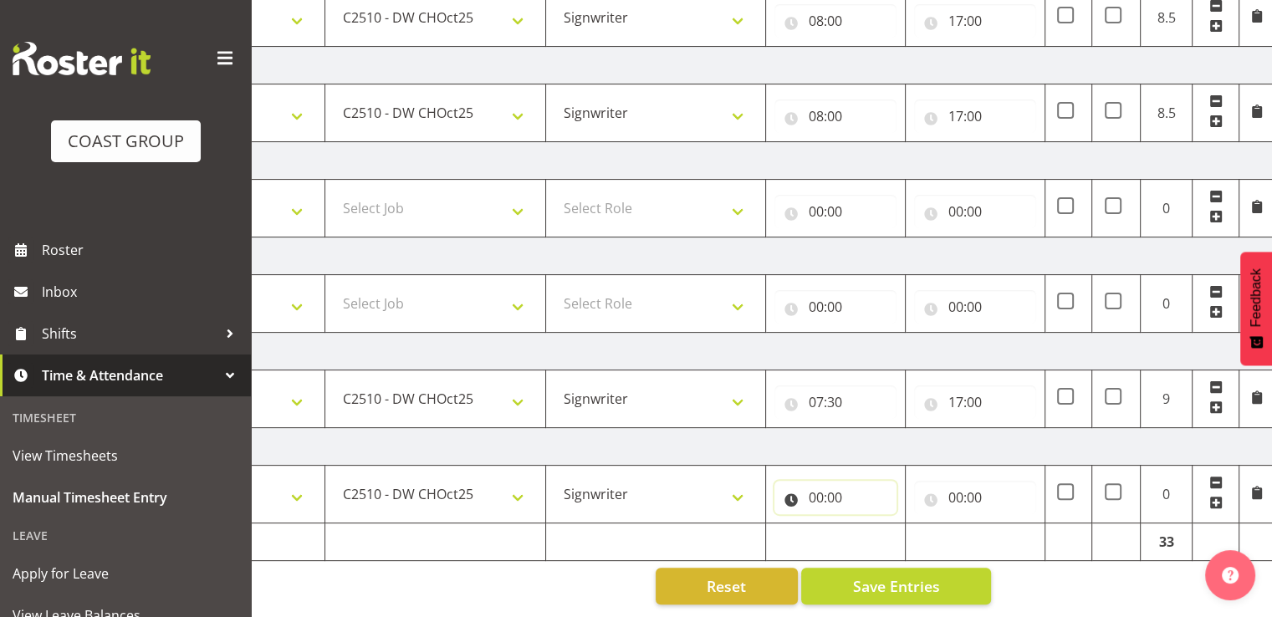
click at [840, 483] on input "00:00" at bounding box center [835, 497] width 122 height 33
click at [841, 483] on input "00:00" at bounding box center [835, 497] width 122 height 33
click at [880, 524] on select "00 01 02 03 04 05 06 07 08 09 10 11 12 13 14 15 16 17 18 19 20 21 22 23" at bounding box center [889, 540] width 38 height 33
select select "8"
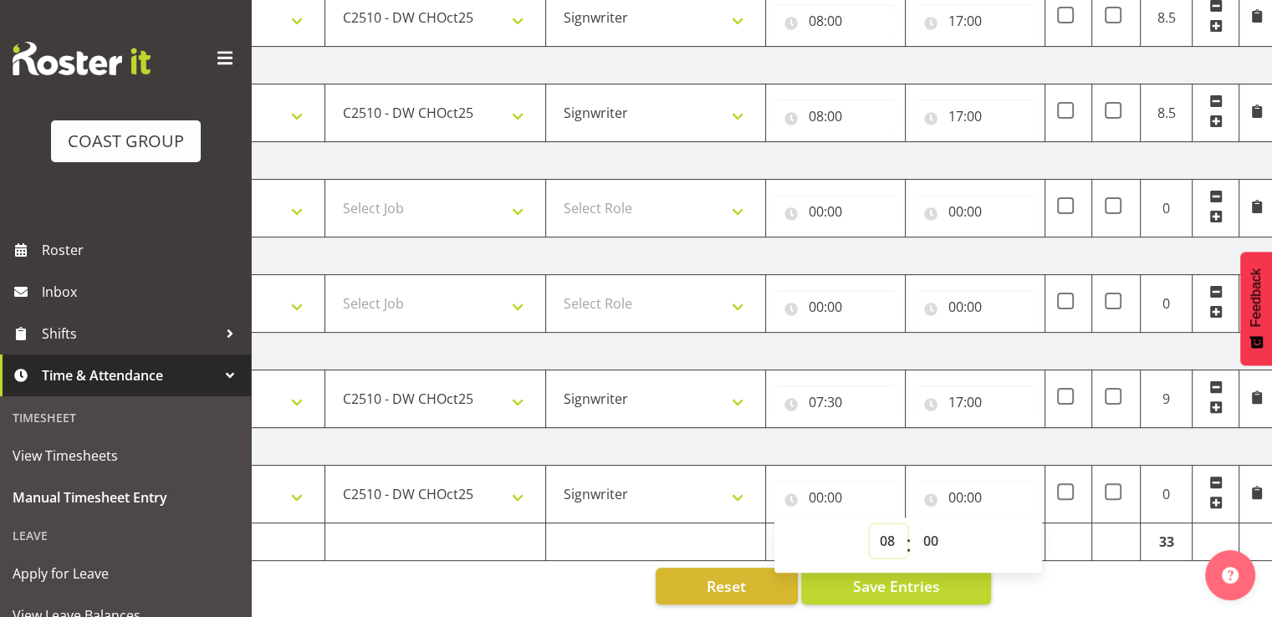
click at [870, 524] on select "00 01 02 03 04 05 06 07 08 09 10 11 12 13 14 15 16 17 18 19 20 21 22 23" at bounding box center [889, 540] width 38 height 33
type input "08:00"
click at [966, 474] on div "00:00 00 01 02 03 04 05 06 07 08 09 10 11 12 13 14 15 16 17 18 19 20 21 22 23 :…" at bounding box center [975, 494] width 122 height 40
click at [975, 485] on input "00:00" at bounding box center [975, 497] width 122 height 33
click at [1017, 529] on select "00 01 02 03 04 05 06 07 08 09 10 11 12 13 14 15 16 17 18 19 20 21 22 23" at bounding box center [1028, 540] width 38 height 33
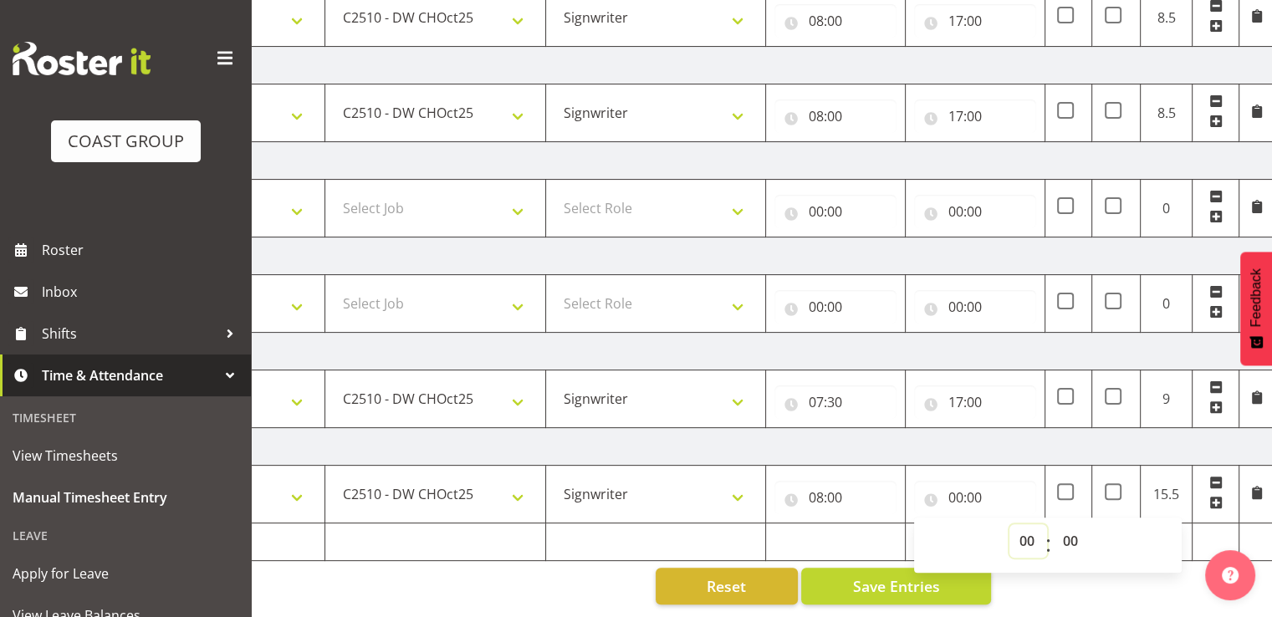
select select "17"
click at [1009, 524] on select "00 01 02 03 04 05 06 07 08 09 10 11 12 13 14 15 16 17 18 19 20 21 22 23" at bounding box center [1028, 540] width 38 height 33
type input "17:00"
click at [1022, 436] on td "[DATE]" at bounding box center [690, 447] width 1170 height 38
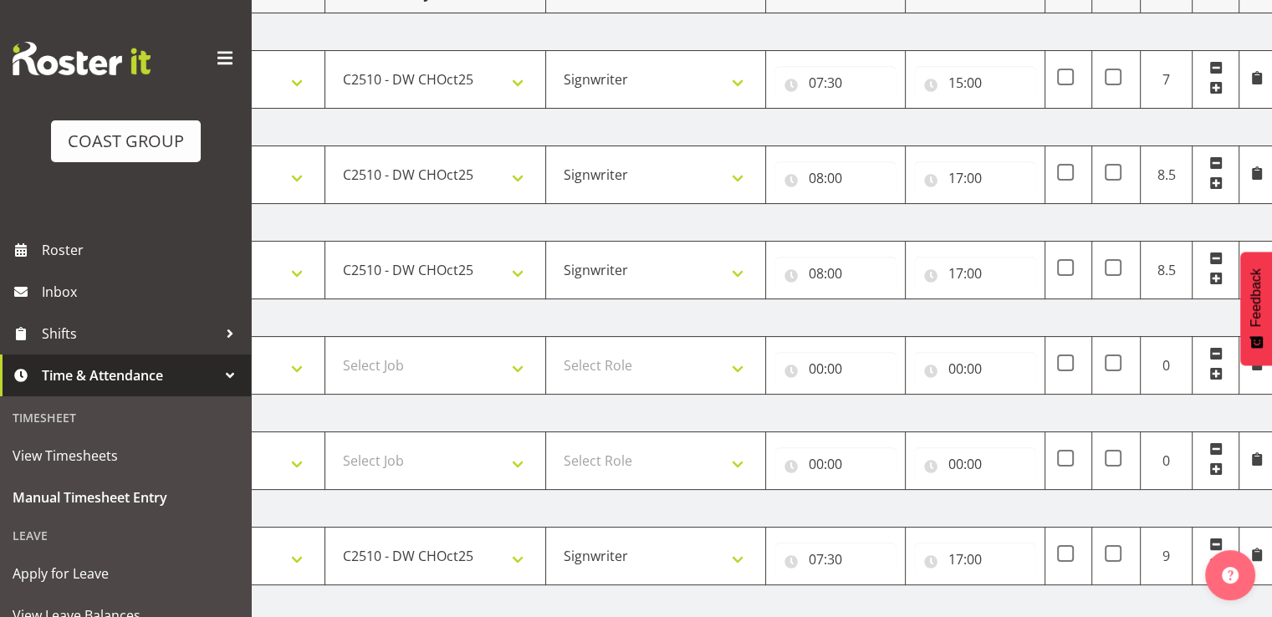
scroll to position [251, 0]
click at [987, 229] on td "[DATE]" at bounding box center [690, 223] width 1170 height 38
click at [984, 188] on input "17:00" at bounding box center [975, 177] width 122 height 33
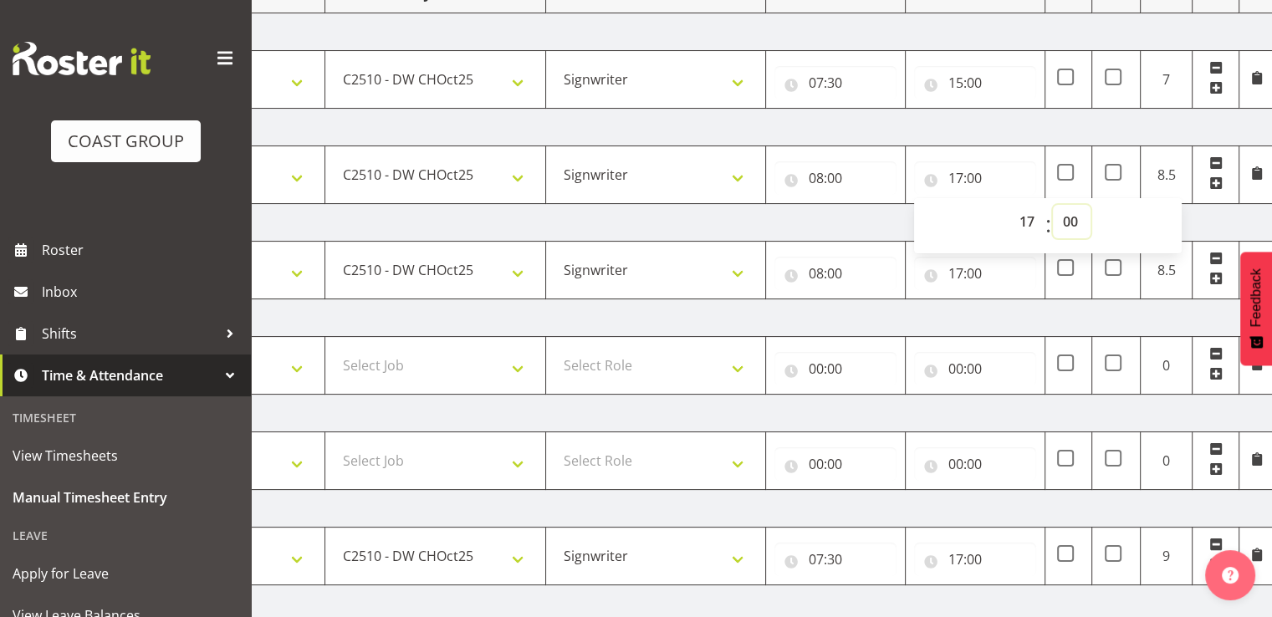
click at [1056, 215] on select "00 01 02 03 04 05 06 07 08 09 10 11 12 13 14 15 16 17 18 19 20 21 22 23 24 25 2…" at bounding box center [1072, 221] width 38 height 33
select select "30"
click at [1053, 205] on select "00 01 02 03 04 05 06 07 08 09 10 11 12 13 14 15 16 17 18 19 20 21 22 23 24 25 2…" at bounding box center [1072, 221] width 38 height 33
type input "17:30"
click at [892, 217] on td "[DATE]" at bounding box center [690, 223] width 1170 height 38
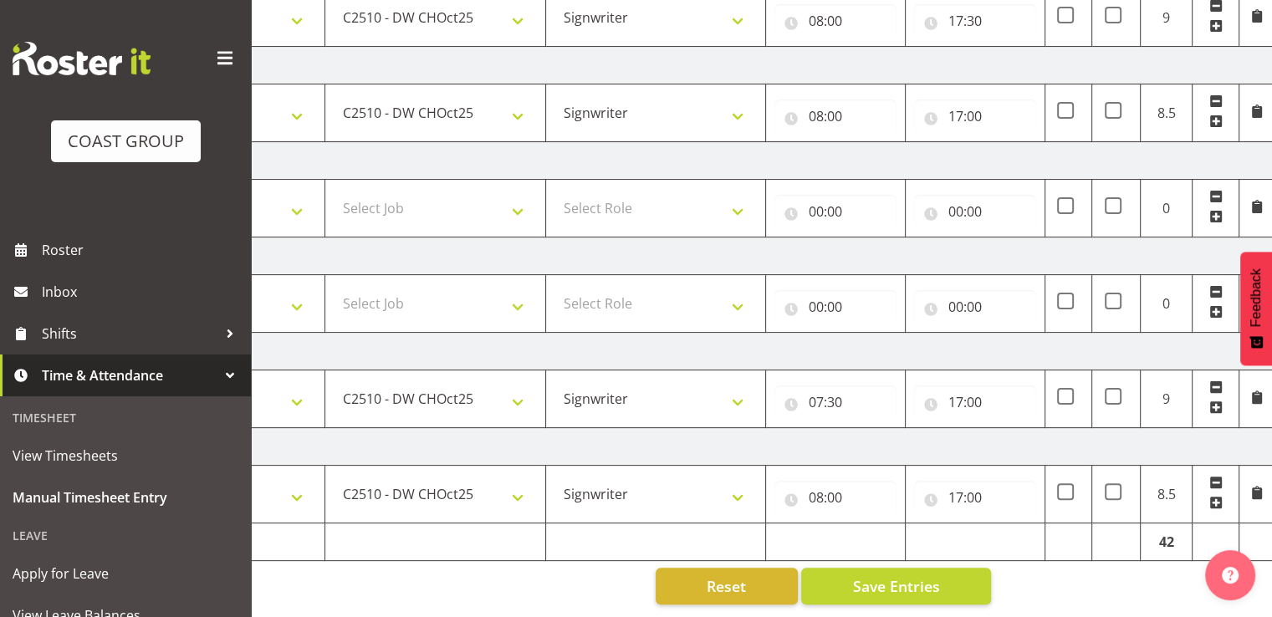
scroll to position [418, 0]
click at [852, 568] on button "Save Entries" at bounding box center [896, 586] width 190 height 37
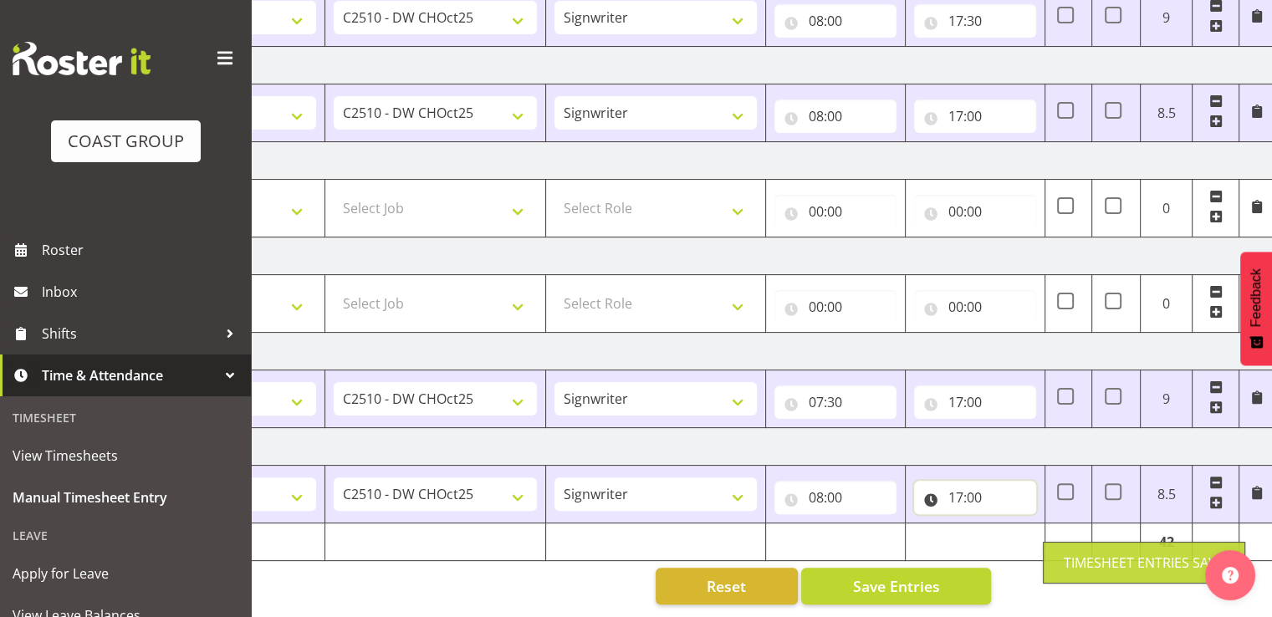
click at [978, 481] on input "17:00" at bounding box center [975, 497] width 122 height 33
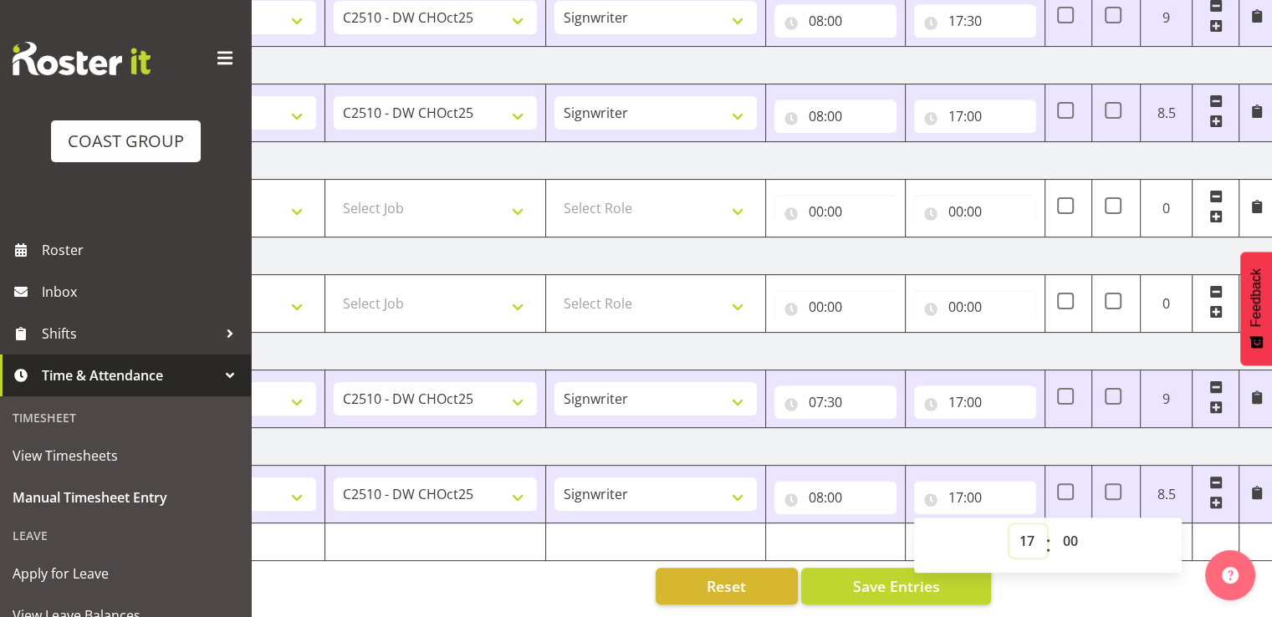
click at [1023, 524] on select "00 01 02 03 04 05 06 07 08 09 10 11 12 13 14 15 16 17 18 19 20 21 22 23" at bounding box center [1028, 540] width 38 height 33
select select "18"
click at [1009, 524] on select "00 01 02 03 04 05 06 07 08 09 10 11 12 13 14 15 16 17 18 19 20 21 22 23" at bounding box center [1028, 540] width 38 height 33
type input "18:00"
click at [876, 482] on input "08:00" at bounding box center [835, 497] width 122 height 33
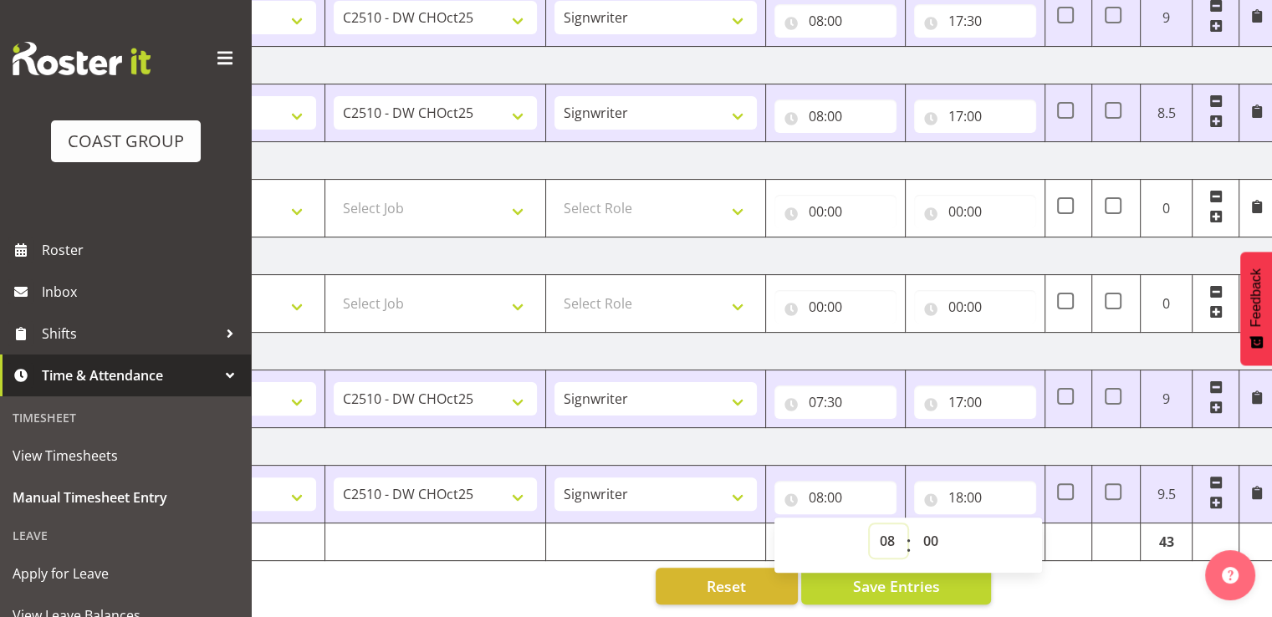
click at [885, 524] on select "00 01 02 03 04 05 06 07 08 09 10 11 12 13 14 15 16 17 18 19 20 21 22 23" at bounding box center [889, 540] width 38 height 33
select select "7"
click at [870, 524] on select "00 01 02 03 04 05 06 07 08 09 10 11 12 13 14 15 16 17 18 19 20 21 22 23" at bounding box center [889, 540] width 38 height 33
type input "07:00"
click at [834, 396] on input "07:30" at bounding box center [835, 401] width 122 height 33
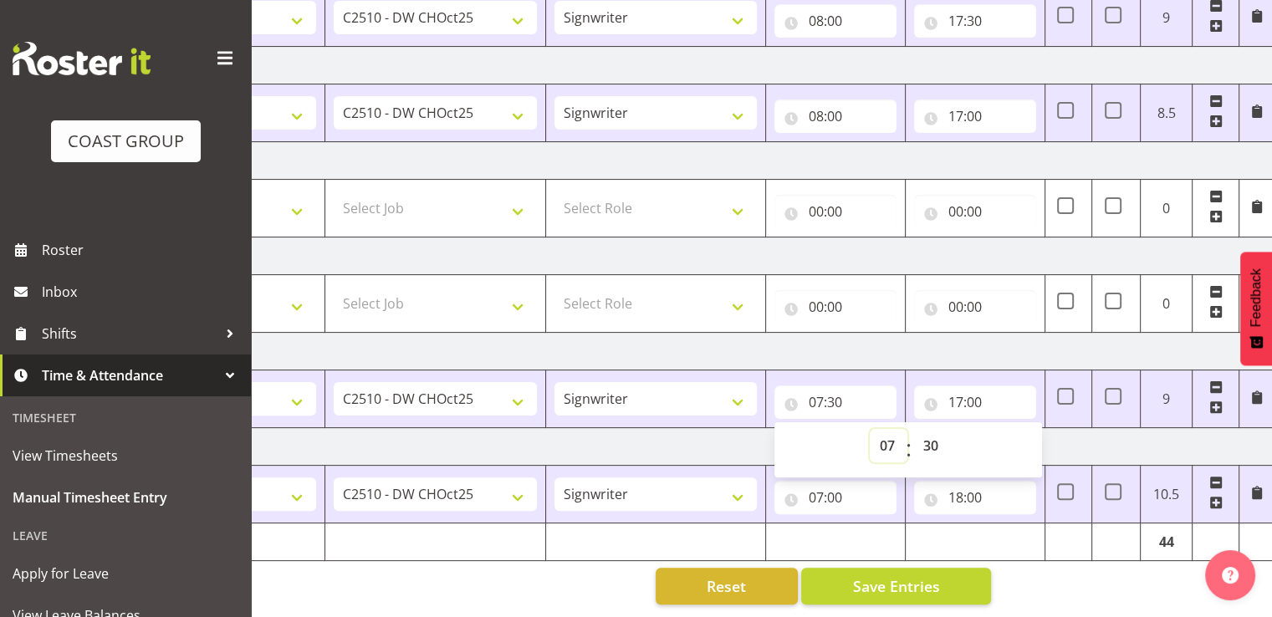
click at [883, 431] on select "00 01 02 03 04 05 06 07 08 09 10 11 12 13 14 15 16 17 18 19 20 21 22 23" at bounding box center [889, 445] width 38 height 33
select select "6"
click at [870, 429] on select "00 01 02 03 04 05 06 07 08 09 10 11 12 13 14 15 16 17 18 19 20 21 22 23" at bounding box center [889, 445] width 38 height 33
type input "06:30"
click at [976, 386] on input "17:00" at bounding box center [975, 401] width 122 height 33
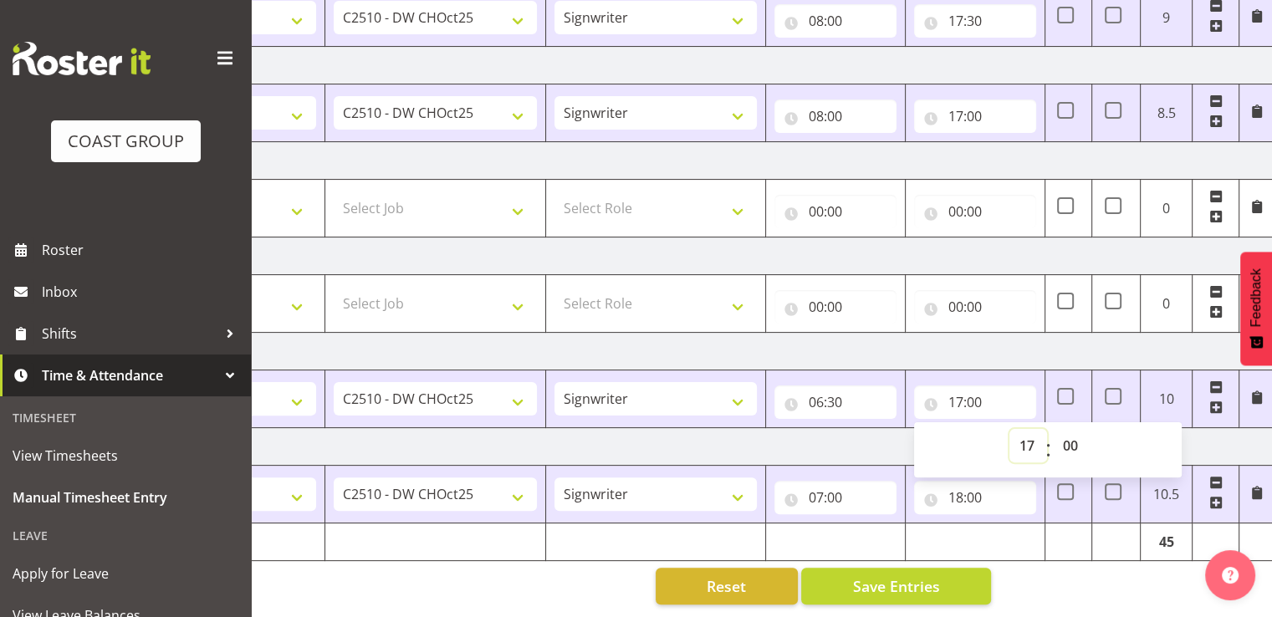
click at [1024, 429] on select "00 01 02 03 04 05 06 07 08 09 10 11 12 13 14 15 16 17 18 19 20 21 22 23" at bounding box center [1028, 445] width 38 height 33
select select "18"
click at [1009, 429] on select "00 01 02 03 04 05 06 07 08 09 10 11 12 13 14 15 16 17 18 19 20 21 22 23" at bounding box center [1028, 445] width 38 height 33
type input "18:00"
click at [975, 251] on td "[DATE]" at bounding box center [690, 256] width 1170 height 38
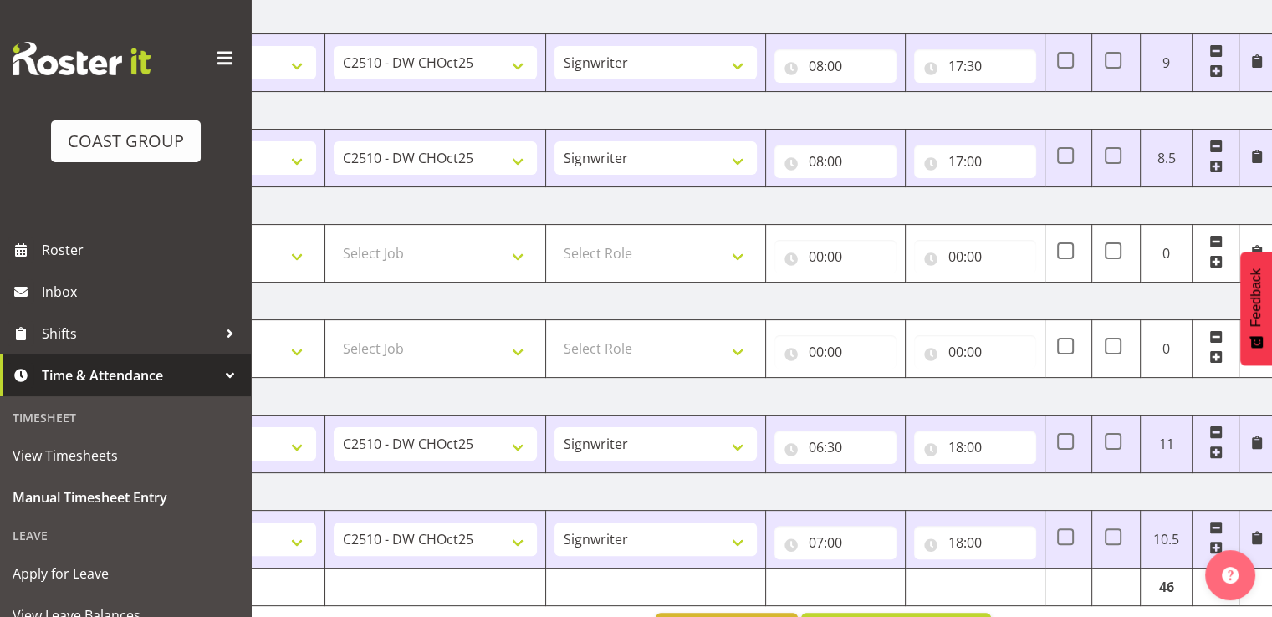
scroll to position [334, 0]
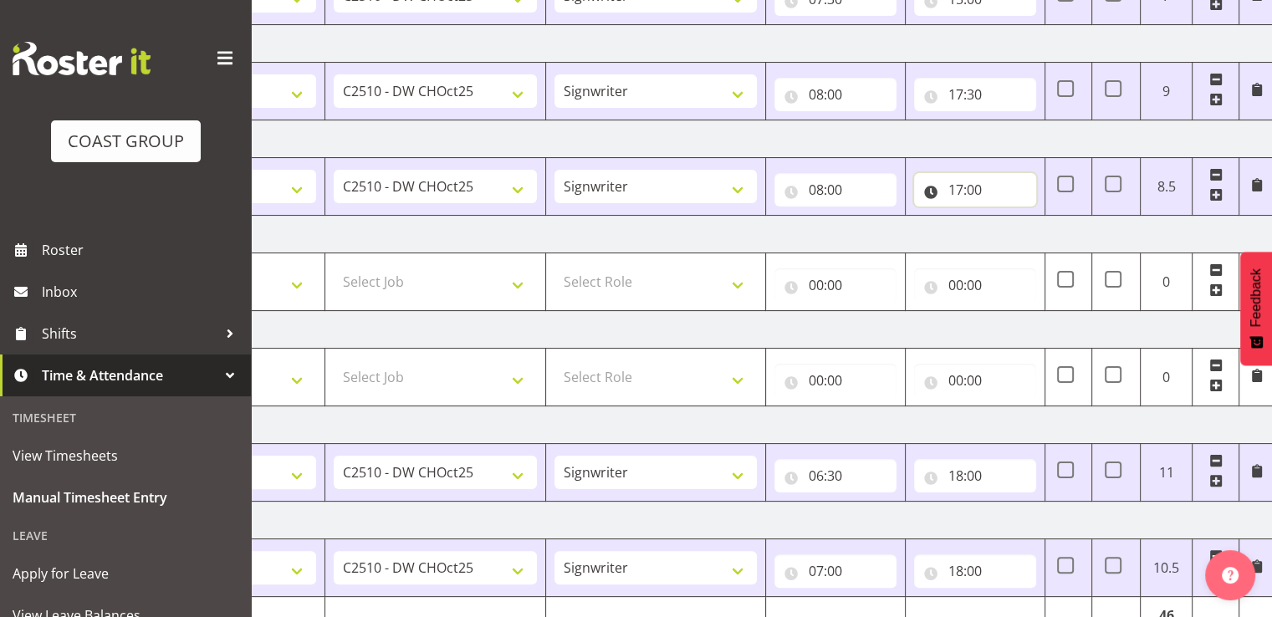
click at [987, 186] on input "17:00" at bounding box center [975, 189] width 122 height 33
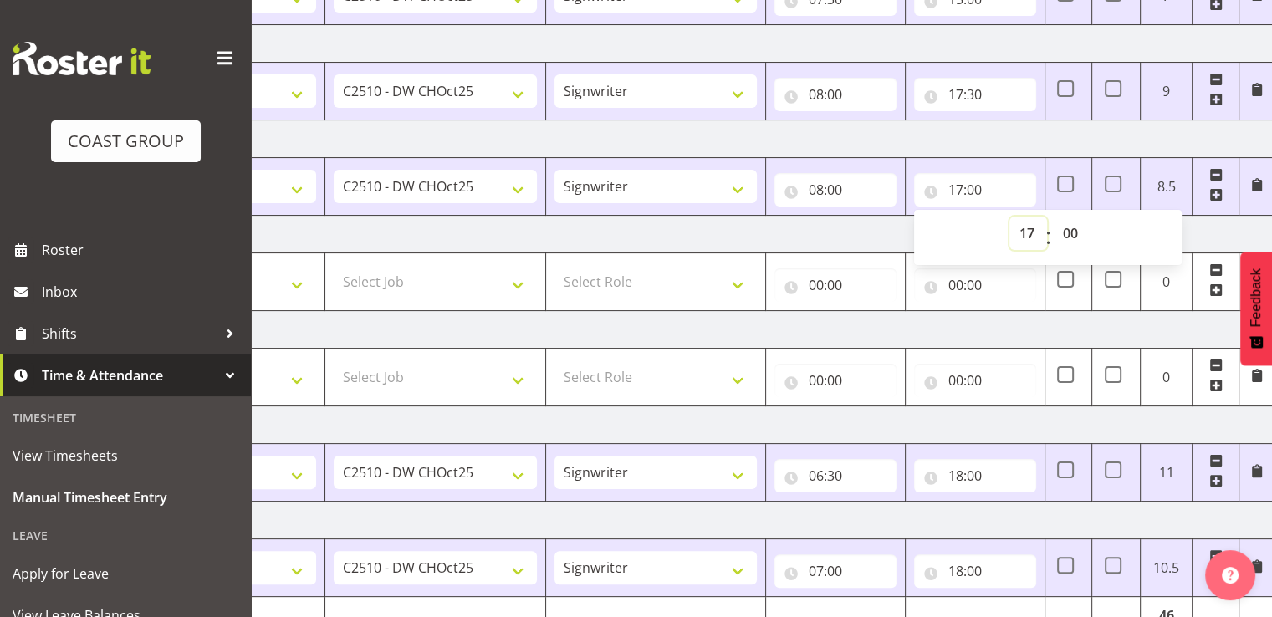
click at [1027, 235] on select "00 01 02 03 04 05 06 07 08 09 10 11 12 13 14 15 16 17 18 19 20 21 22 23" at bounding box center [1028, 233] width 38 height 33
select select "18"
click at [1009, 217] on select "00 01 02 03 04 05 06 07 08 09 10 11 12 13 14 15 16 17 18 19 20 21 22 23" at bounding box center [1028, 233] width 38 height 33
type input "18:00"
click at [850, 187] on input "08:00" at bounding box center [835, 189] width 122 height 33
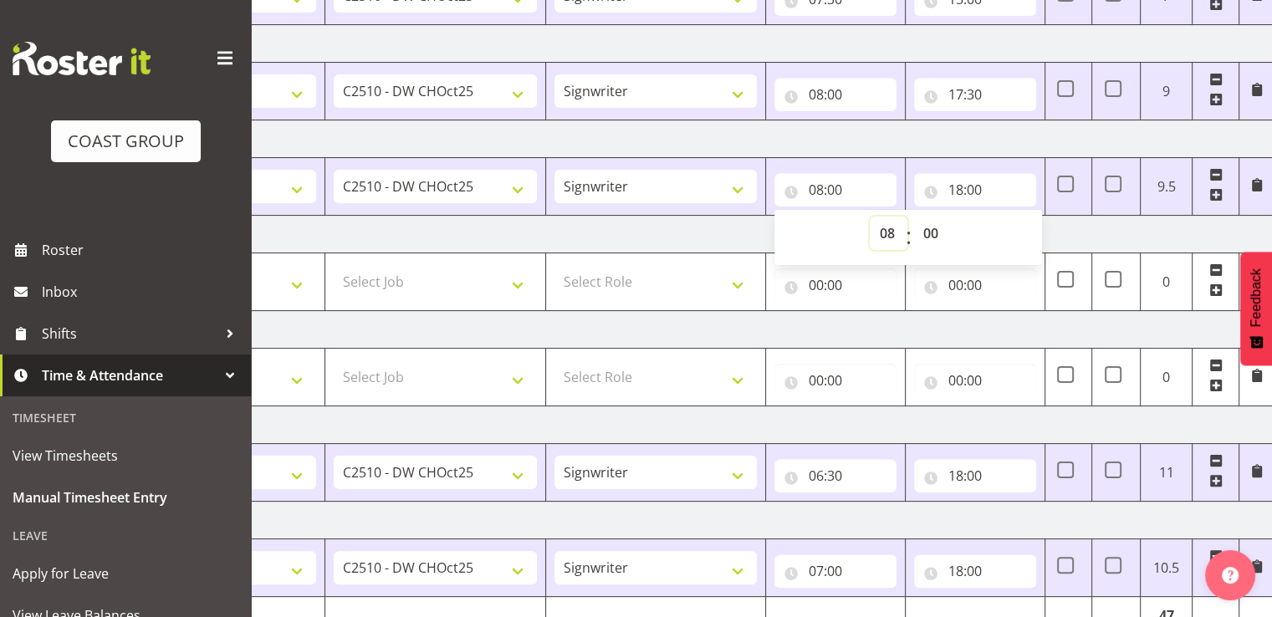
click at [885, 227] on select "00 01 02 03 04 05 06 07 08 09 10 11 12 13 14 15 16 17 18 19 20 21 22 23" at bounding box center [889, 233] width 38 height 33
select select "7"
click at [870, 217] on select "00 01 02 03 04 05 06 07 08 09 10 11 12 13 14 15 16 17 18 19 20 21 22 23" at bounding box center [889, 233] width 38 height 33
type input "07:00"
click at [844, 100] on input "08:00" at bounding box center [835, 94] width 122 height 33
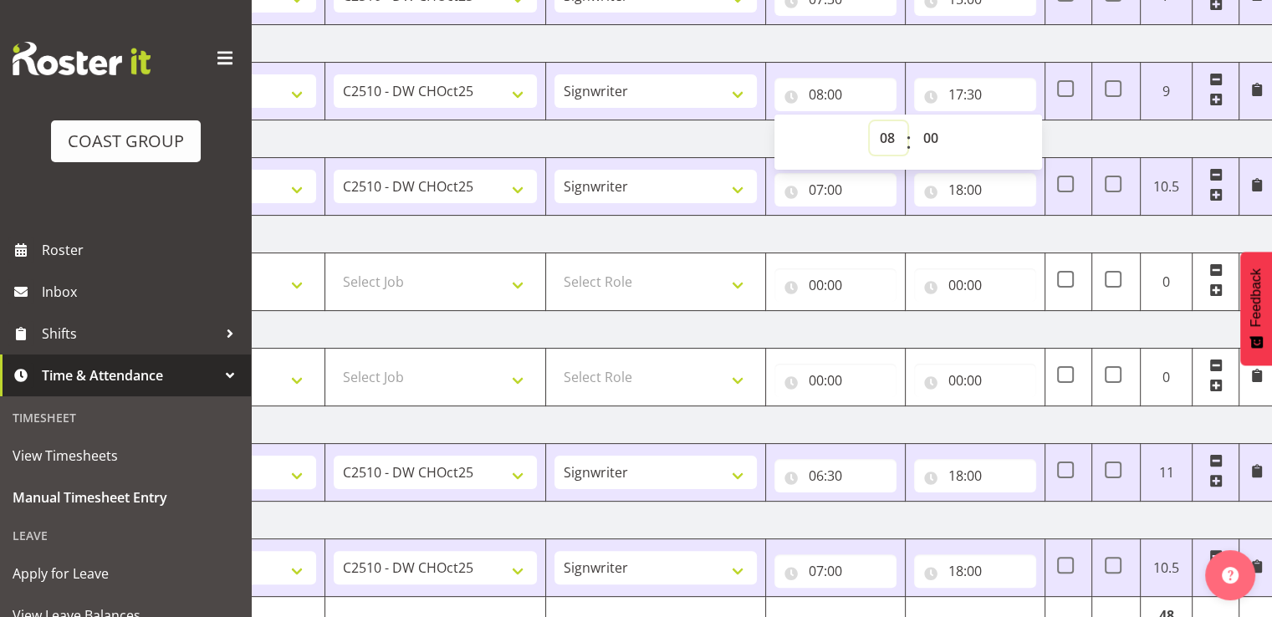
click at [887, 135] on select "00 01 02 03 04 05 06 07 08 09 10 11 12 13 14 15 16 17 18 19 20 21 22 23" at bounding box center [889, 137] width 38 height 33
select select "7"
click at [870, 121] on select "00 01 02 03 04 05 06 07 08 09 10 11 12 13 14 15 16 17 18 19 20 21 22 23" at bounding box center [889, 137] width 38 height 33
type input "07:00"
click at [956, 88] on input "17:30" at bounding box center [975, 94] width 122 height 33
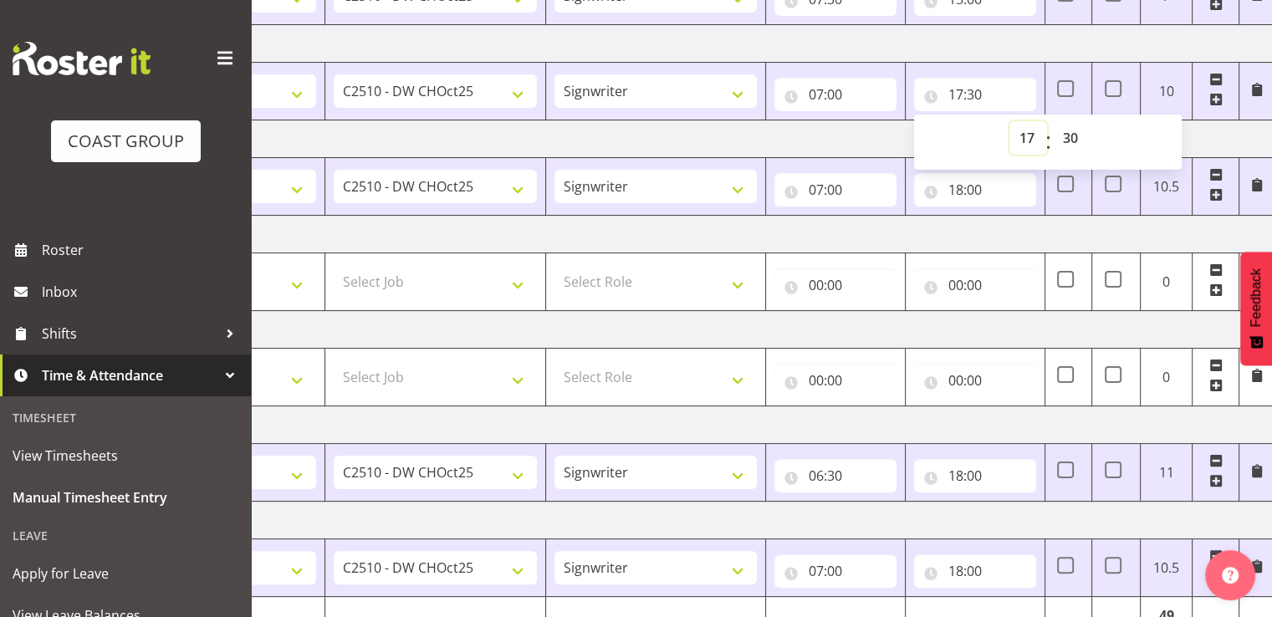
click at [1016, 135] on select "00 01 02 03 04 05 06 07 08 09 10 11 12 13 14 15 16 17 18 19 20 21 22 23" at bounding box center [1028, 137] width 38 height 33
select select "18"
click at [1009, 121] on select "00 01 02 03 04 05 06 07 08 09 10 11 12 13 14 15 16 17 18 19 20 21 22 23" at bounding box center [1028, 137] width 38 height 33
type input "18:30"
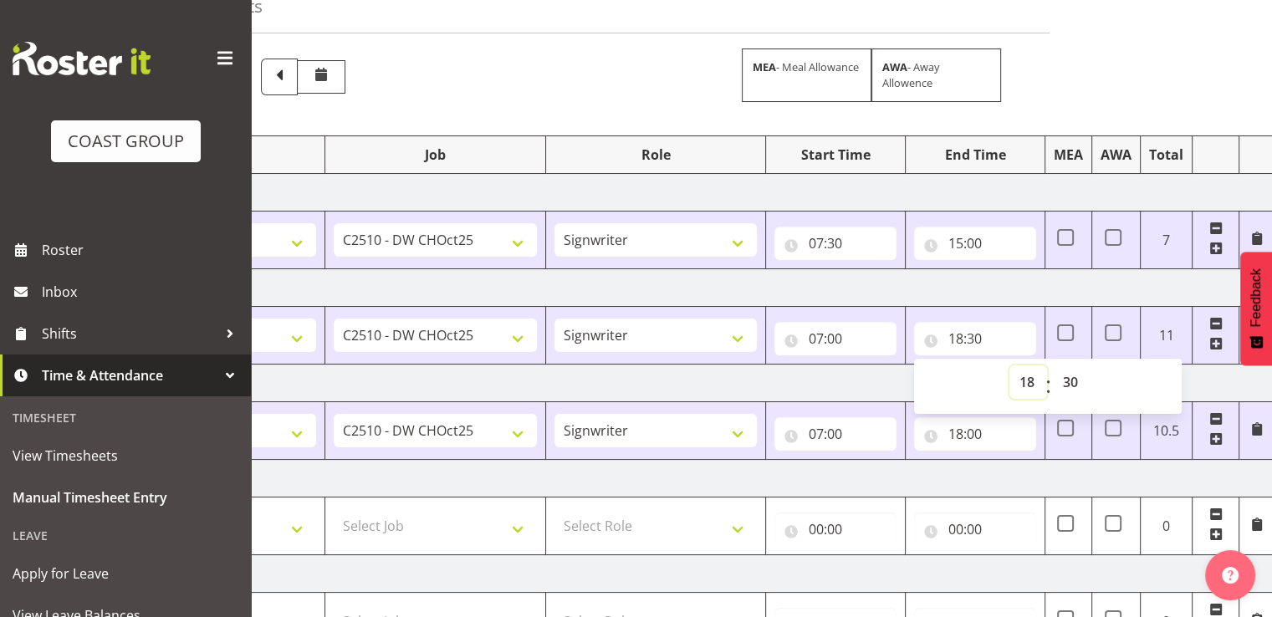
scroll to position [84, 0]
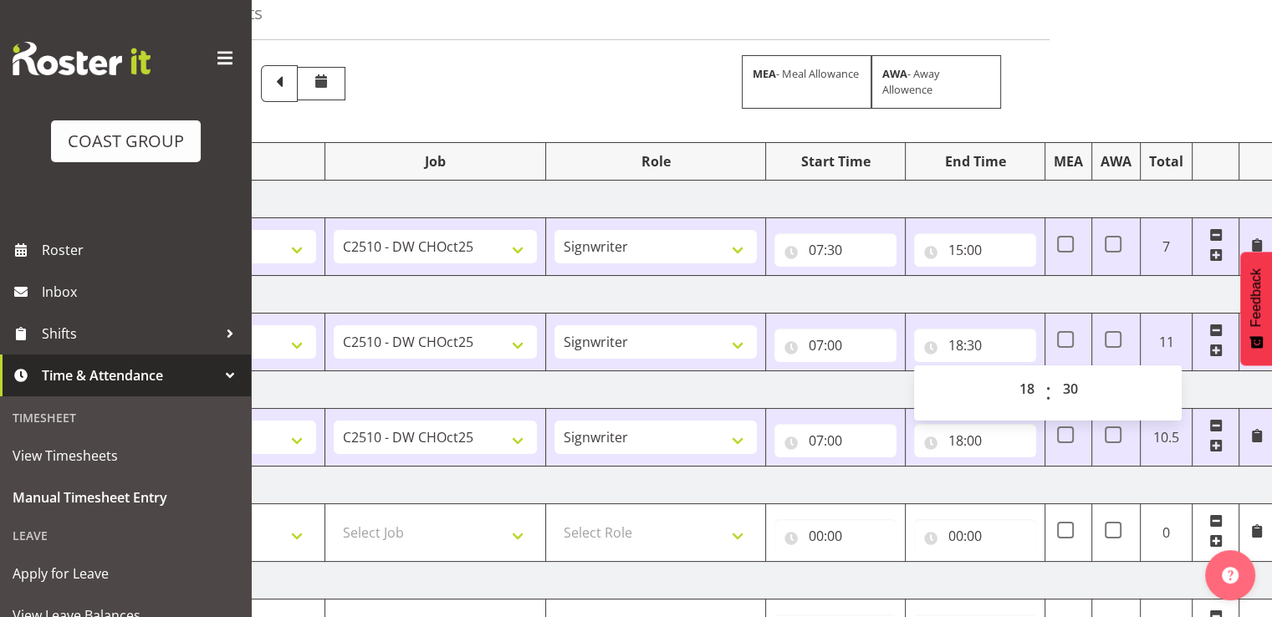
click at [1011, 286] on td "[DATE]" at bounding box center [690, 295] width 1170 height 38
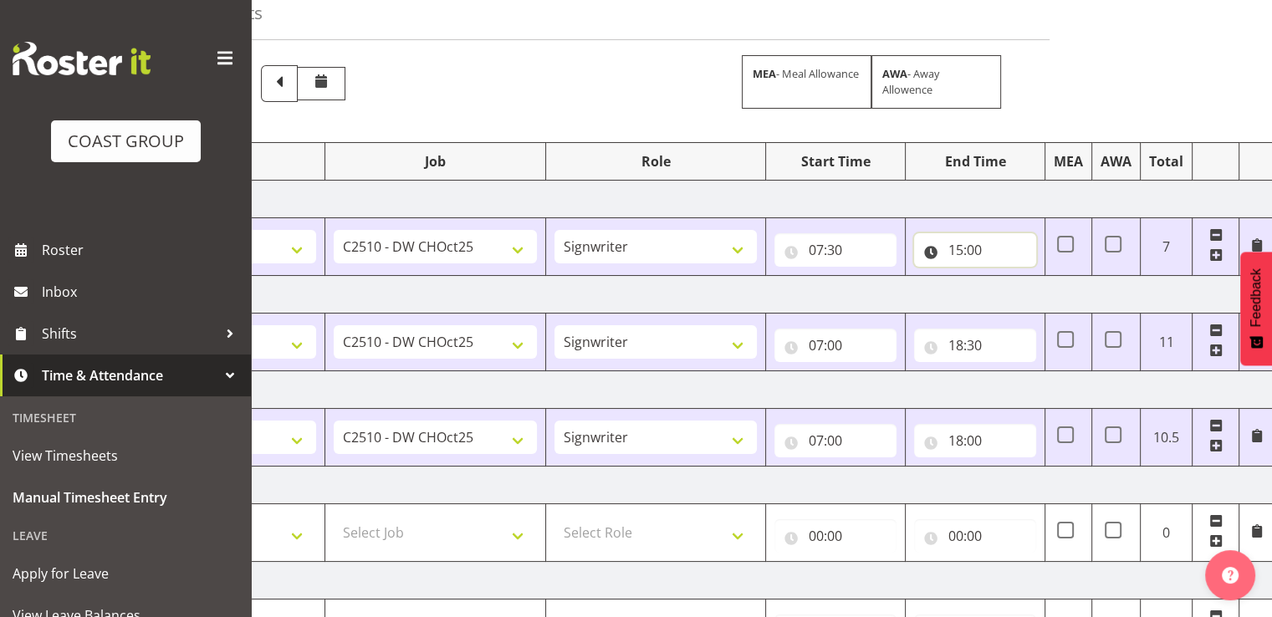
click at [959, 247] on input "15:00" at bounding box center [975, 249] width 122 height 33
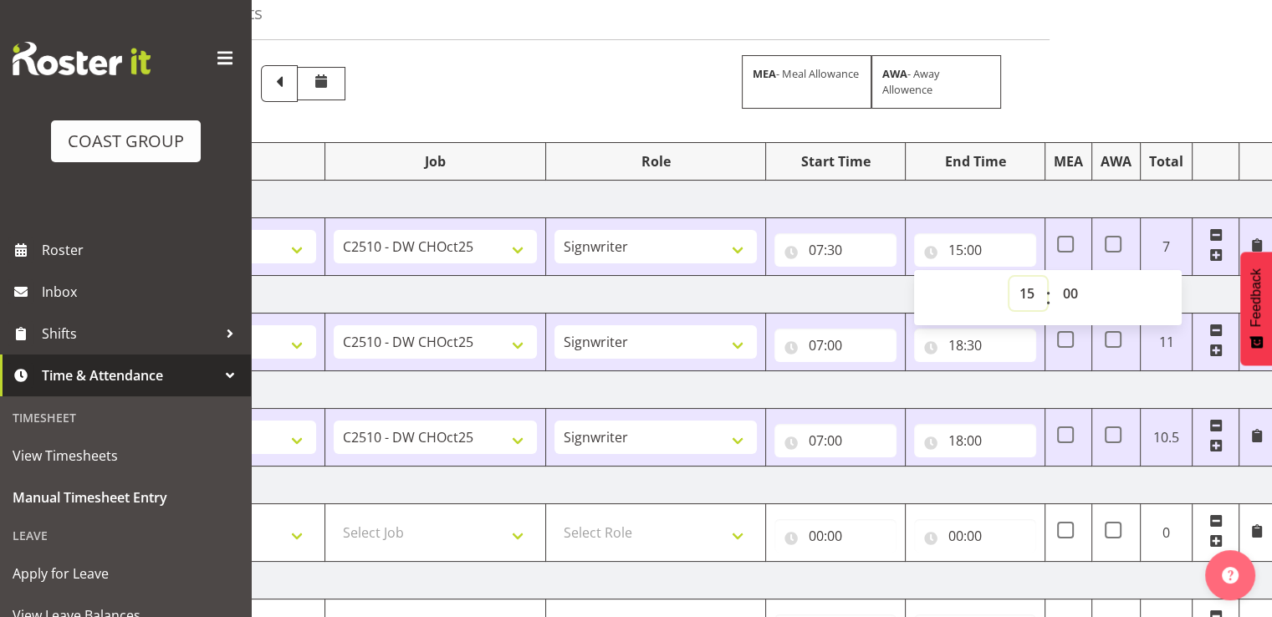
click at [1031, 297] on select "00 01 02 03 04 05 06 07 08 09 10 11 12 13 14 15 16 17 18 19 20 21 22 23" at bounding box center [1028, 293] width 38 height 33
select select "16"
click at [1009, 277] on select "00 01 02 03 04 05 06 07 08 09 10 11 12 13 14 15 16 17 18 19 20 21 22 23" at bounding box center [1028, 293] width 38 height 33
type input "16:00"
click at [849, 246] on input "07:30" at bounding box center [835, 249] width 122 height 33
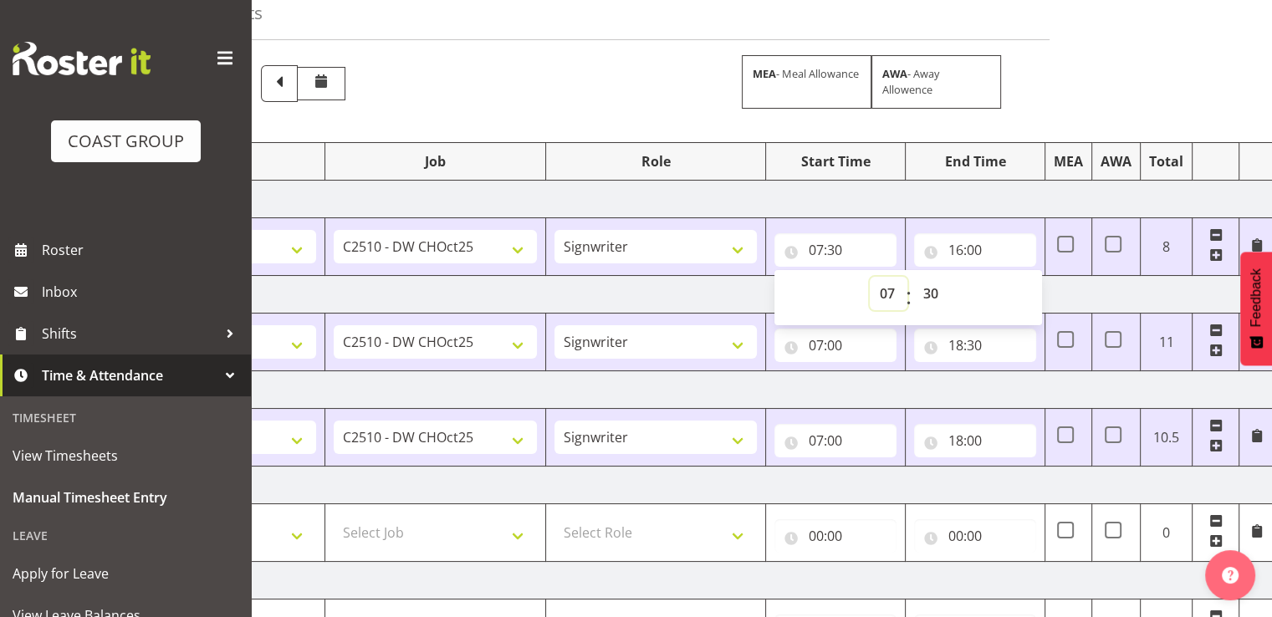
click at [888, 293] on select "00 01 02 03 04 05 06 07 08 09 10 11 12 13 14 15 16 17 18 19 20 21 22 23" at bounding box center [889, 293] width 38 height 33
select select "6"
click at [870, 277] on select "00 01 02 03 04 05 06 07 08 09 10 11 12 13 14 15 16 17 18 19 20 21 22 23" at bounding box center [889, 293] width 38 height 33
type input "06:30"
click at [965, 192] on td "[DATE]" at bounding box center [690, 200] width 1170 height 38
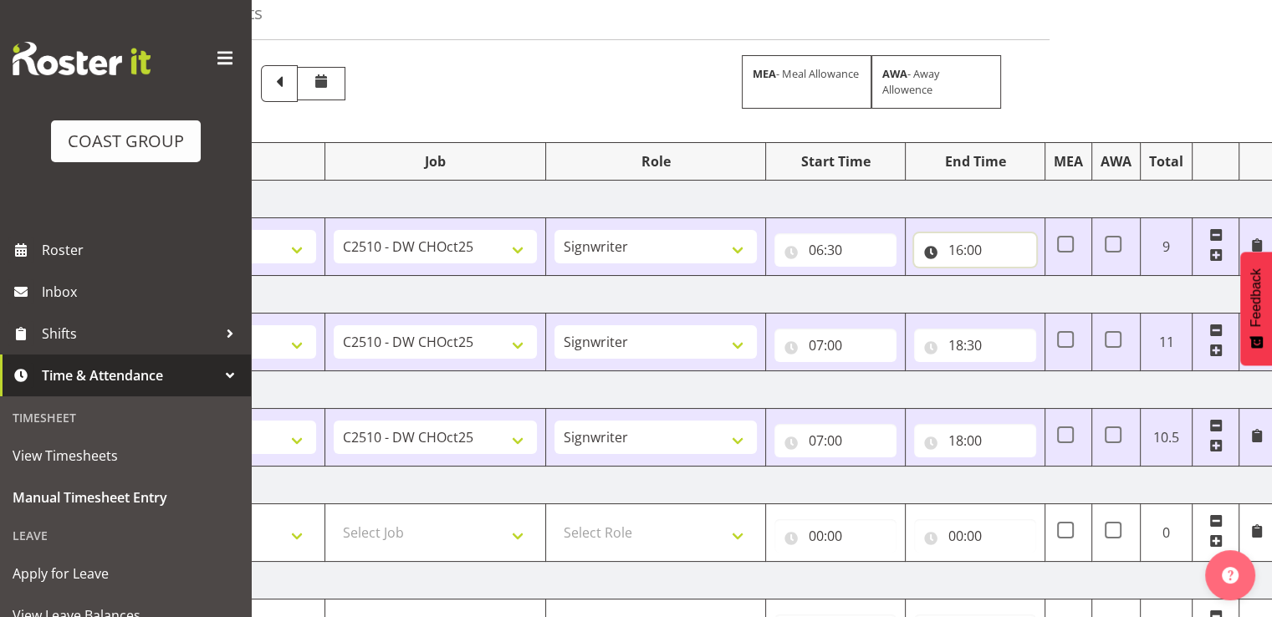
click at [989, 245] on input "16:00" at bounding box center [975, 249] width 122 height 33
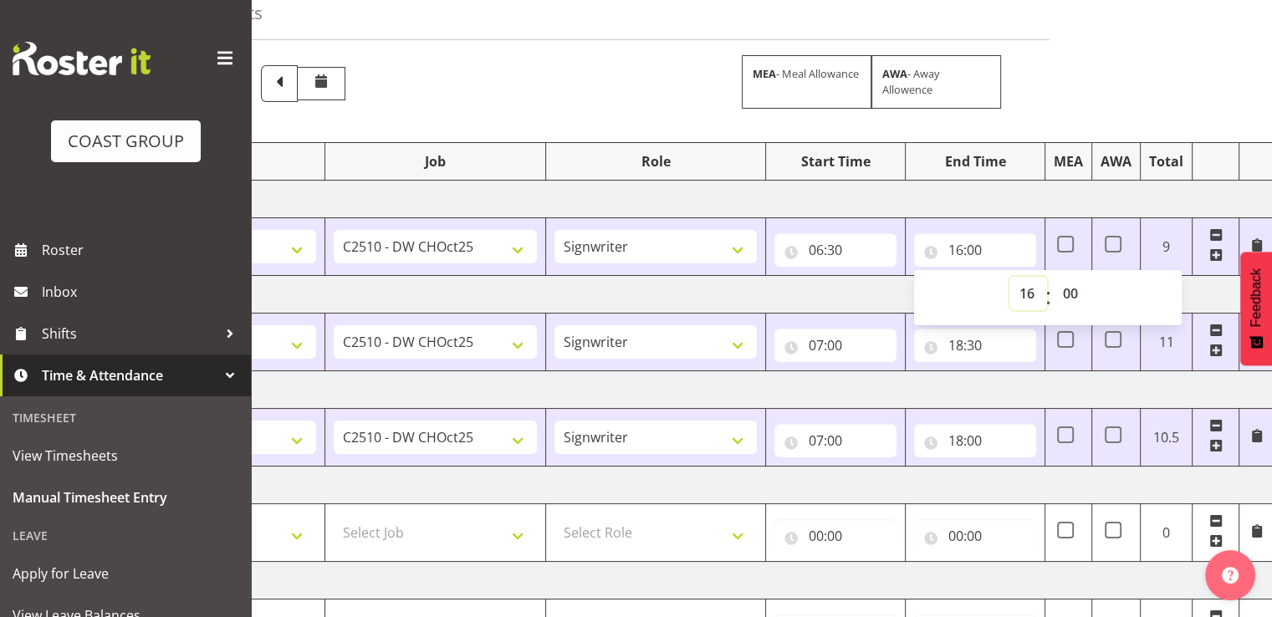
click at [1033, 294] on select "00 01 02 03 04 05 06 07 08 09 10 11 12 13 14 15 16 17 18 19 20 21 22 23" at bounding box center [1028, 293] width 38 height 33
select select "15"
click at [1009, 277] on select "00 01 02 03 04 05 06 07 08 09 10 11 12 13 14 15 16 17 18 19 20 21 22 23" at bounding box center [1028, 293] width 38 height 33
type input "15:00"
click at [1077, 299] on select "00 01 02 03 04 05 06 07 08 09 10 11 12 13 14 15 16 17 18 19 20 21 22 23 24 25 2…" at bounding box center [1072, 293] width 38 height 33
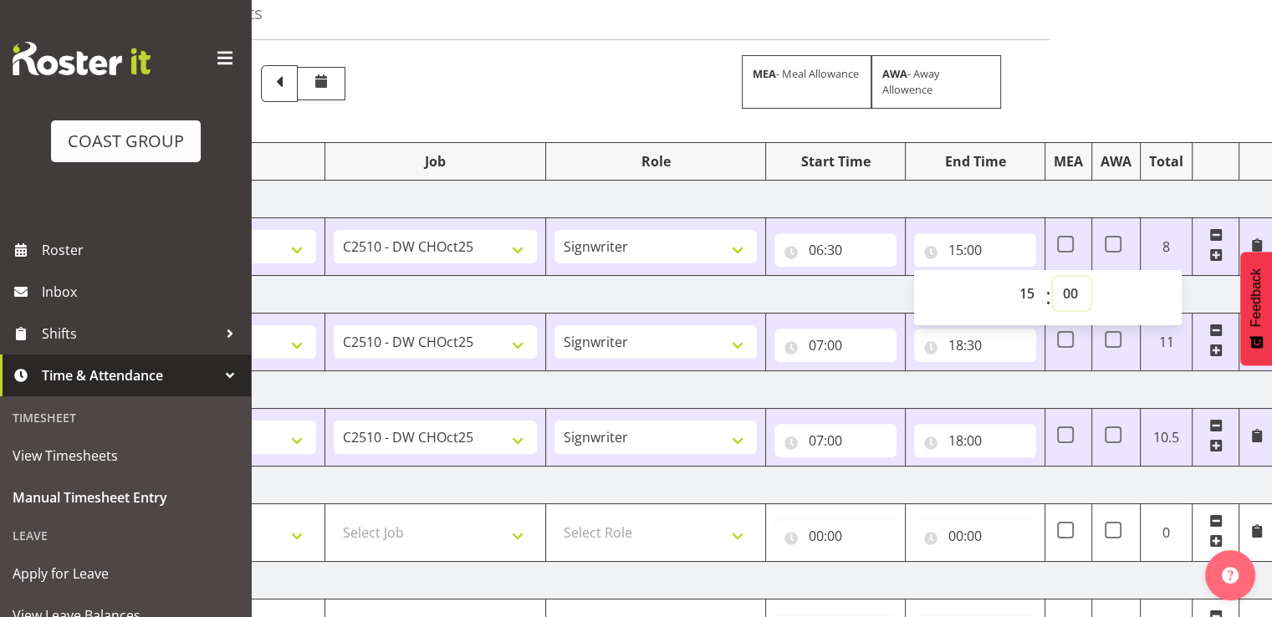
select select "30"
click at [1053, 277] on select "00 01 02 03 04 05 06 07 08 09 10 11 12 13 14 15 16 17 18 19 20 21 22 23 24 25 2…" at bounding box center [1072, 293] width 38 height 33
type input "15:30"
click at [1033, 193] on td "[DATE]" at bounding box center [690, 200] width 1170 height 38
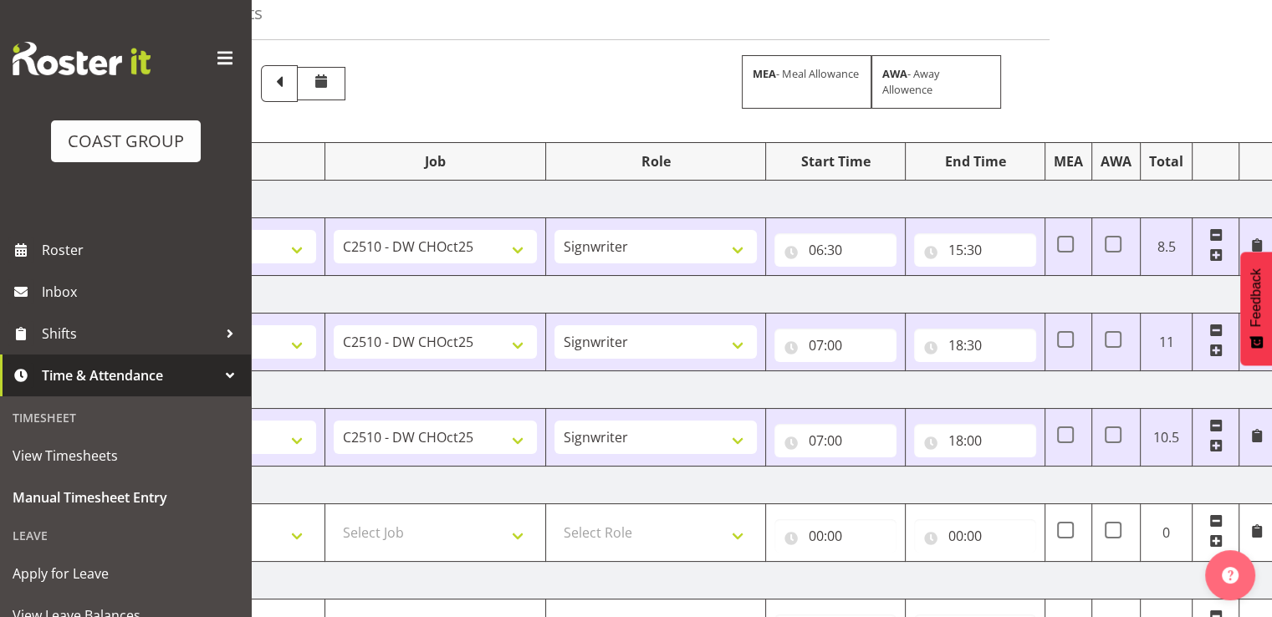
click at [1033, 193] on td "[DATE]" at bounding box center [690, 200] width 1170 height 38
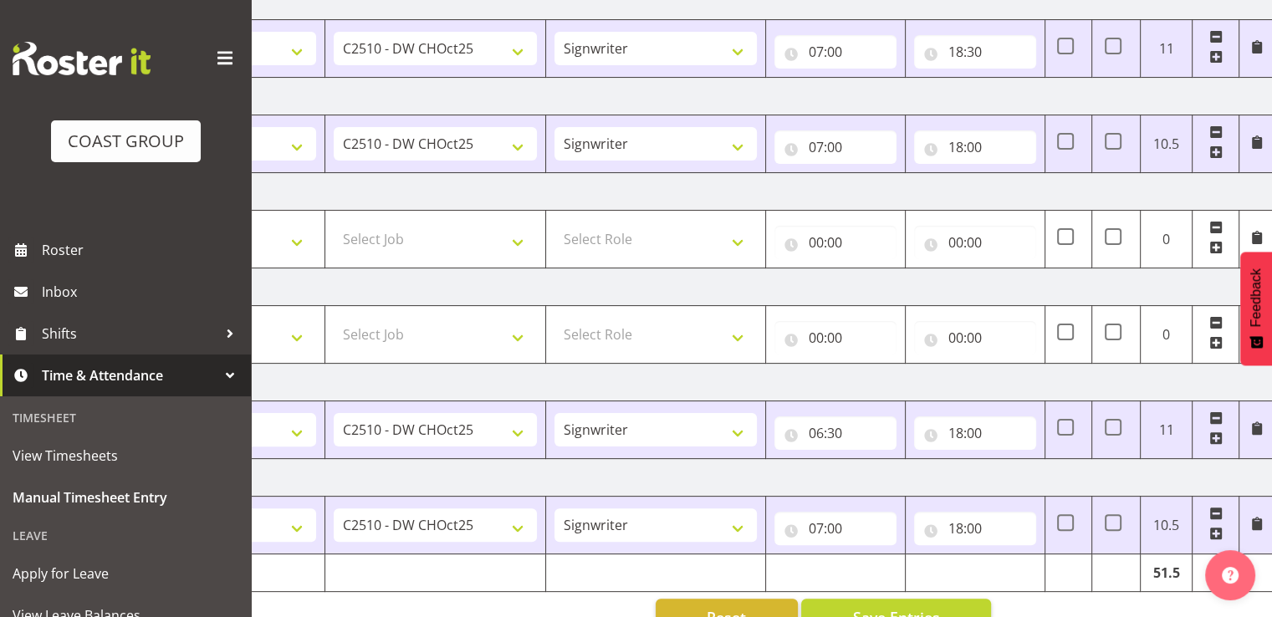
scroll to position [418, 0]
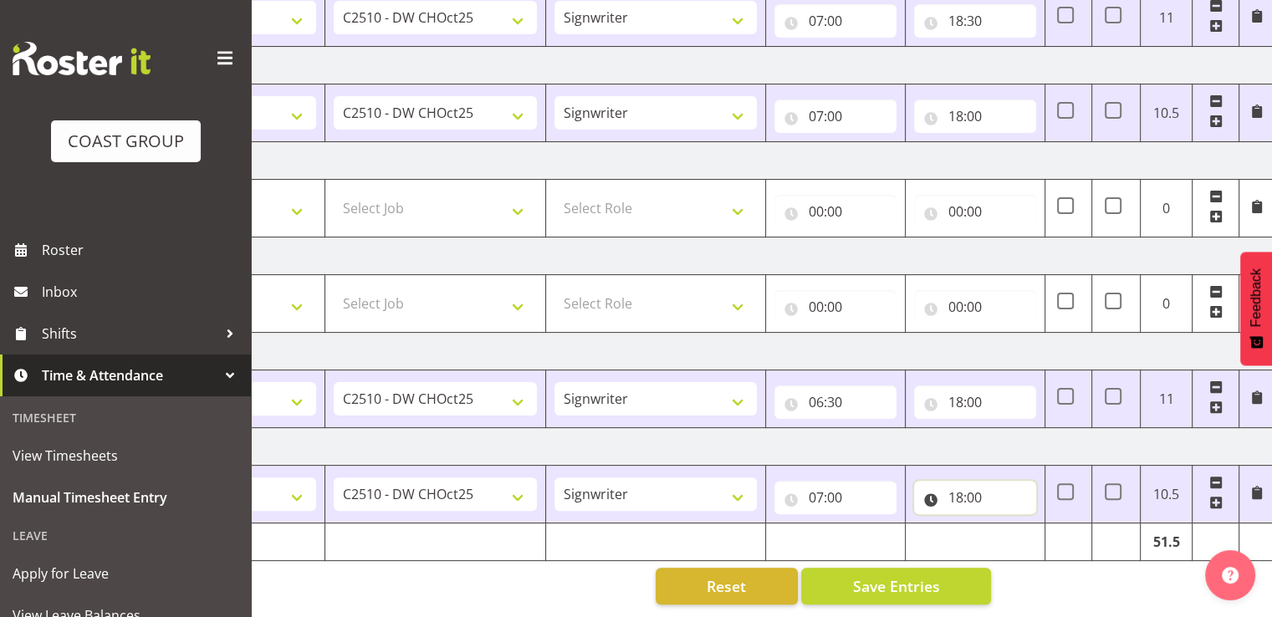
click at [992, 482] on input "18:00" at bounding box center [975, 497] width 122 height 33
click at [1065, 530] on select "00 01 02 03 04 05 06 07 08 09 10 11 12 13 14 15 16 17 18 19 20 21 22 23 24 25 2…" at bounding box center [1072, 540] width 38 height 33
select select "30"
click at [1053, 524] on select "00 01 02 03 04 05 06 07 08 09 10 11 12 13 14 15 16 17 18 19 20 21 22 23 24 25 2…" at bounding box center [1072, 540] width 38 height 33
type input "18:30"
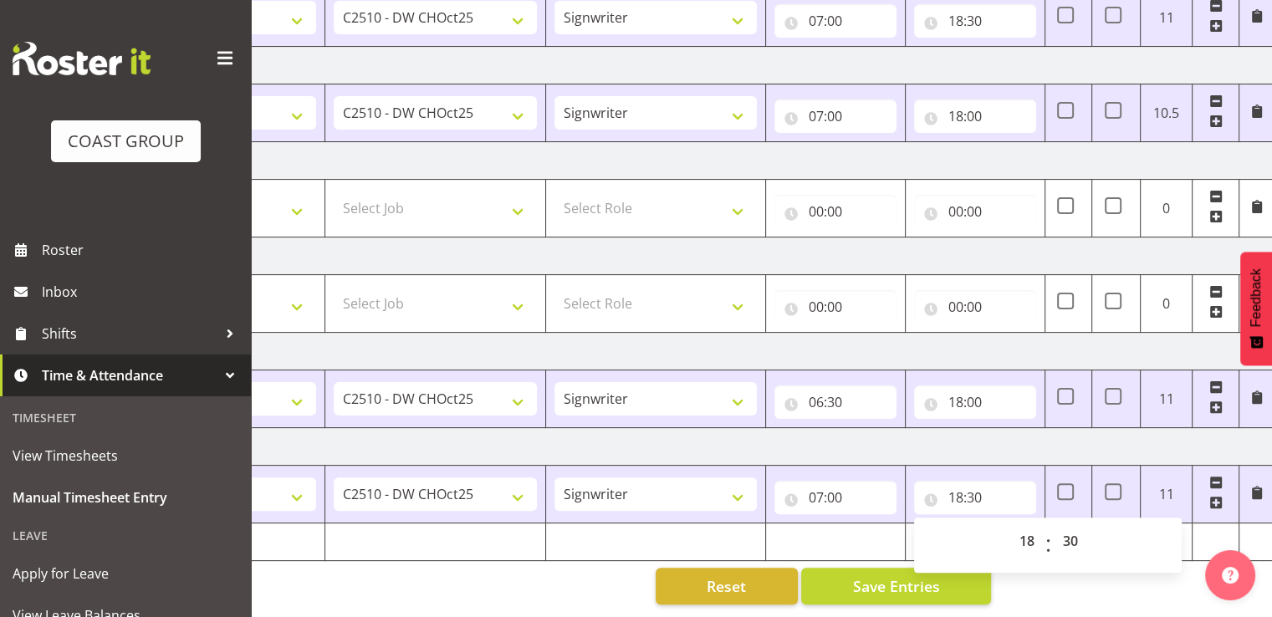
click at [1054, 337] on td "[DATE]" at bounding box center [690, 352] width 1170 height 38
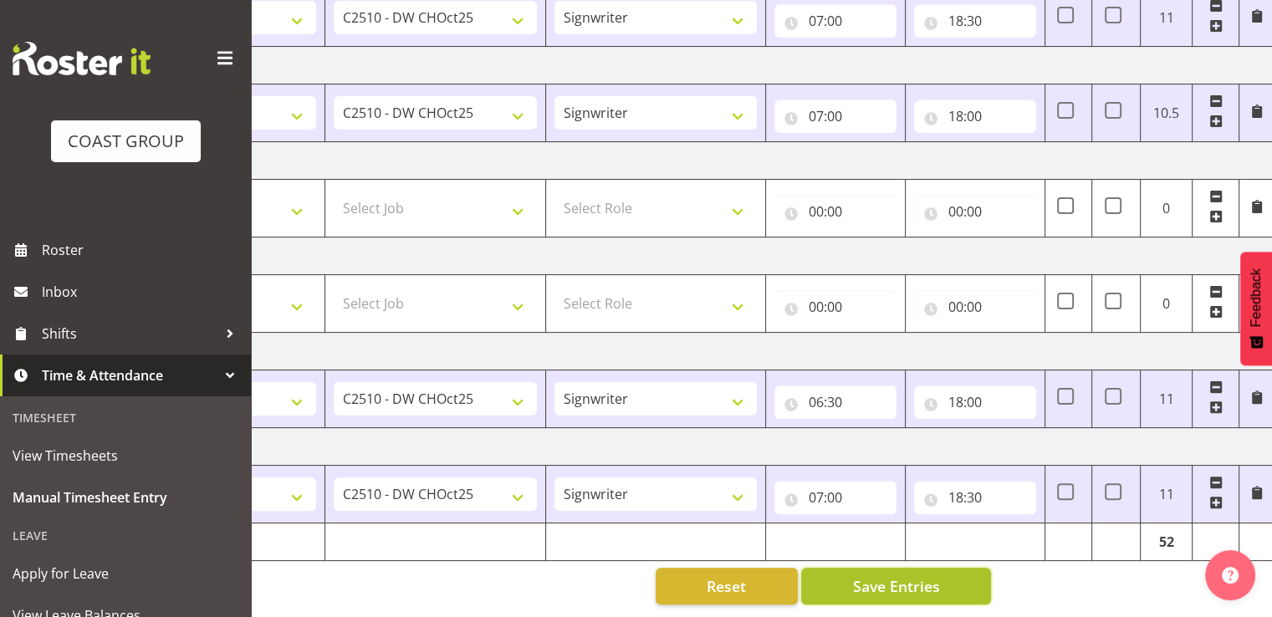
click at [957, 572] on button "Save Entries" at bounding box center [896, 586] width 190 height 37
click at [935, 568] on button "Save Entries" at bounding box center [896, 586] width 190 height 37
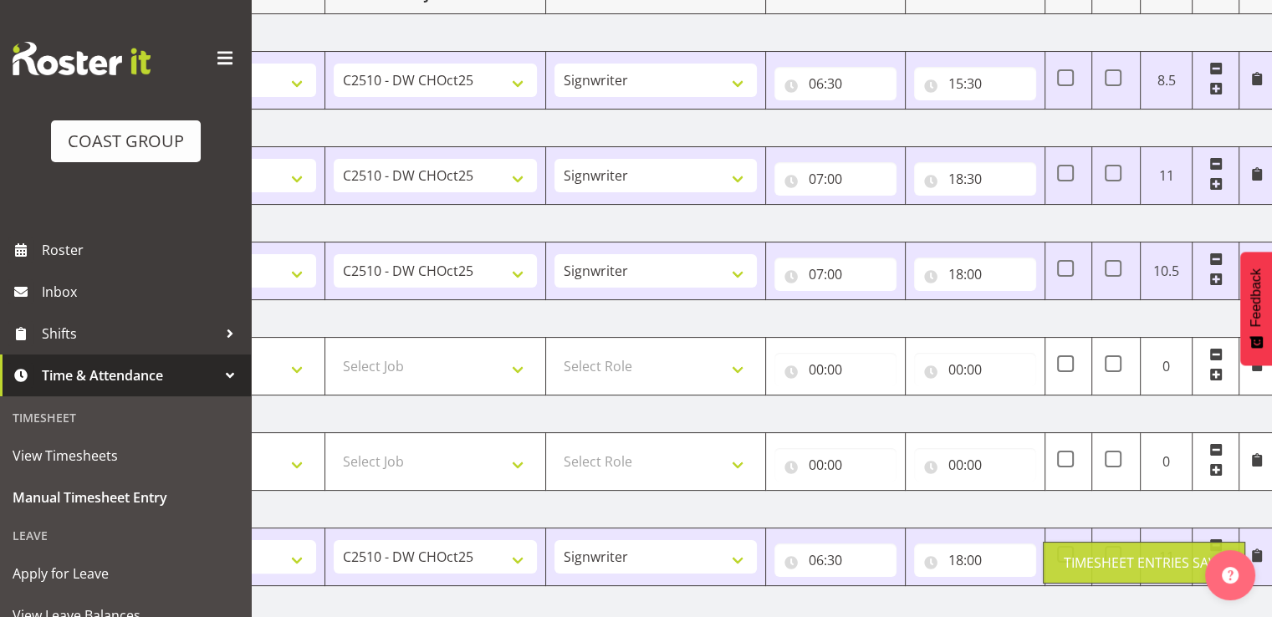
scroll to position [0, 0]
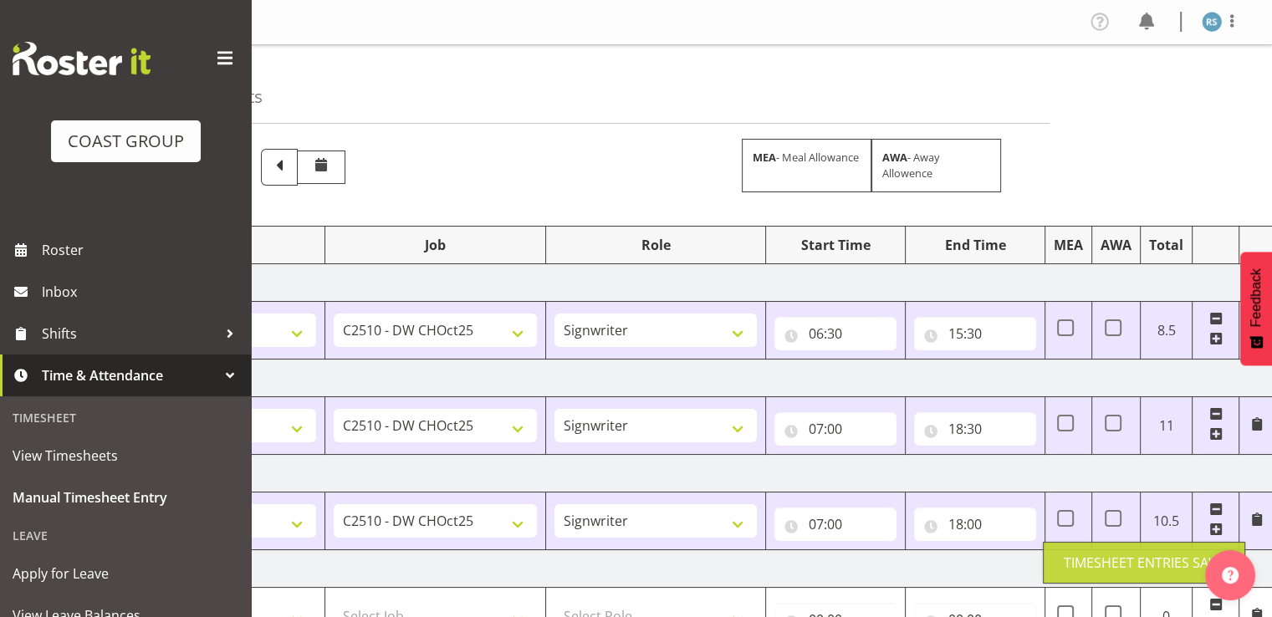
click at [1044, 175] on div "[DATE] - [DATE] MEA - Meal Allowance AWA - Away Allowence Shift Job Role Start …" at bounding box center [581, 580] width 954 height 889
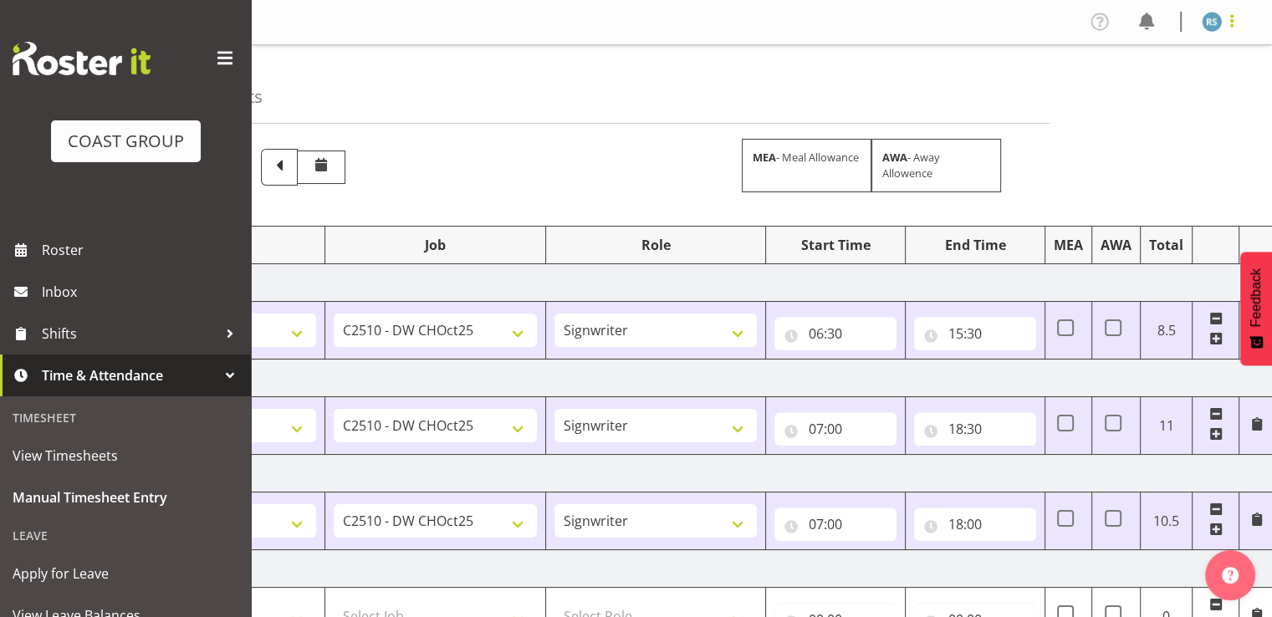
click at [1228, 17] on span at bounding box center [1232, 21] width 20 height 20
click at [1157, 95] on link "Log Out" at bounding box center [1161, 88] width 161 height 30
